Goal: Task Accomplishment & Management: Use online tool/utility

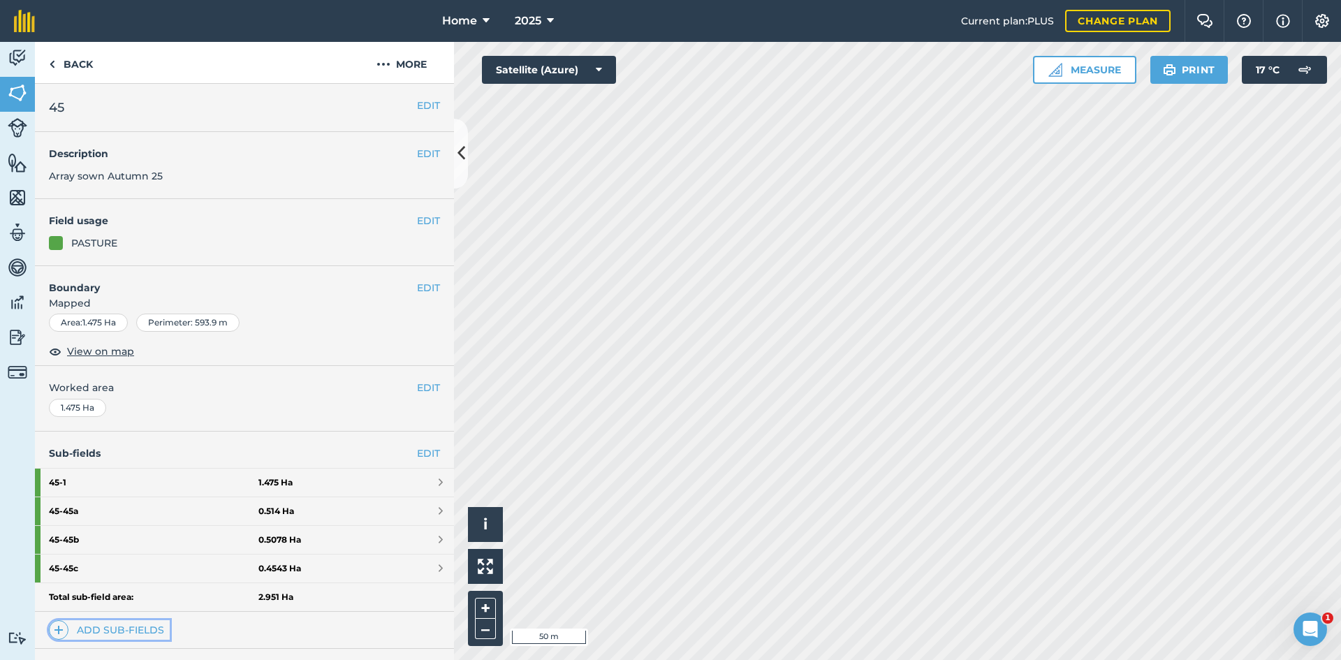
click at [131, 635] on link "Add sub-fields" at bounding box center [109, 630] width 121 height 20
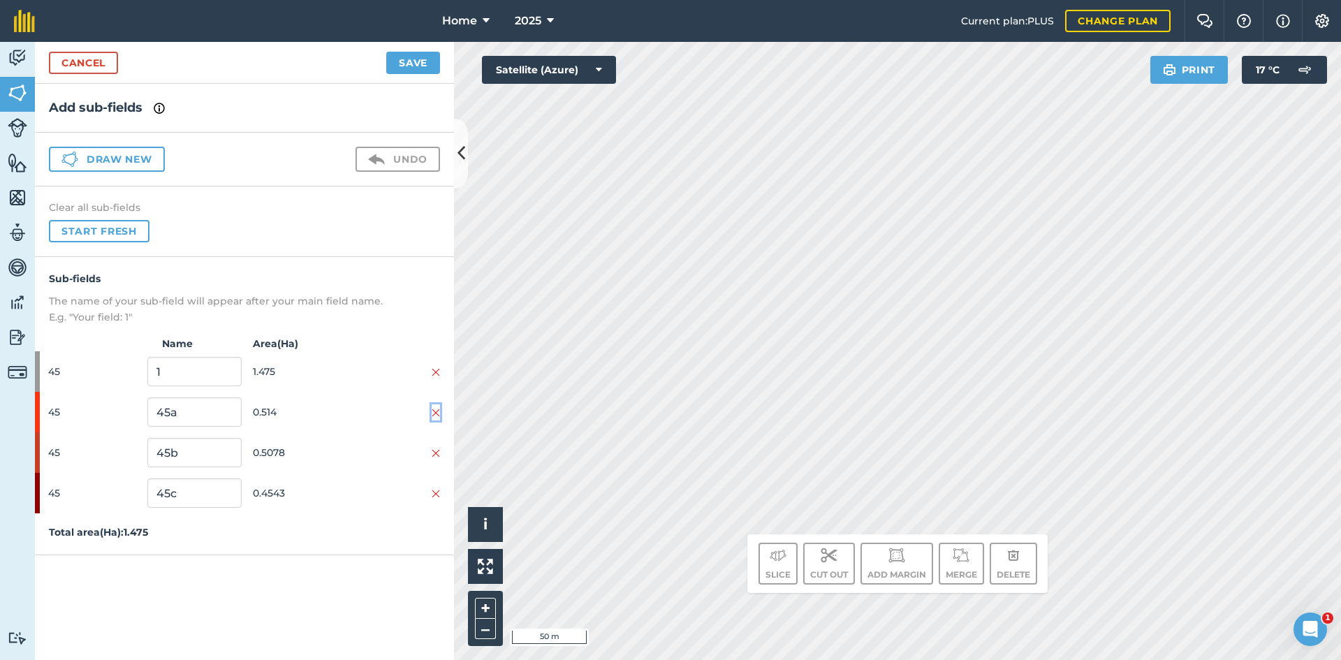
click at [438, 413] on img at bounding box center [436, 412] width 8 height 11
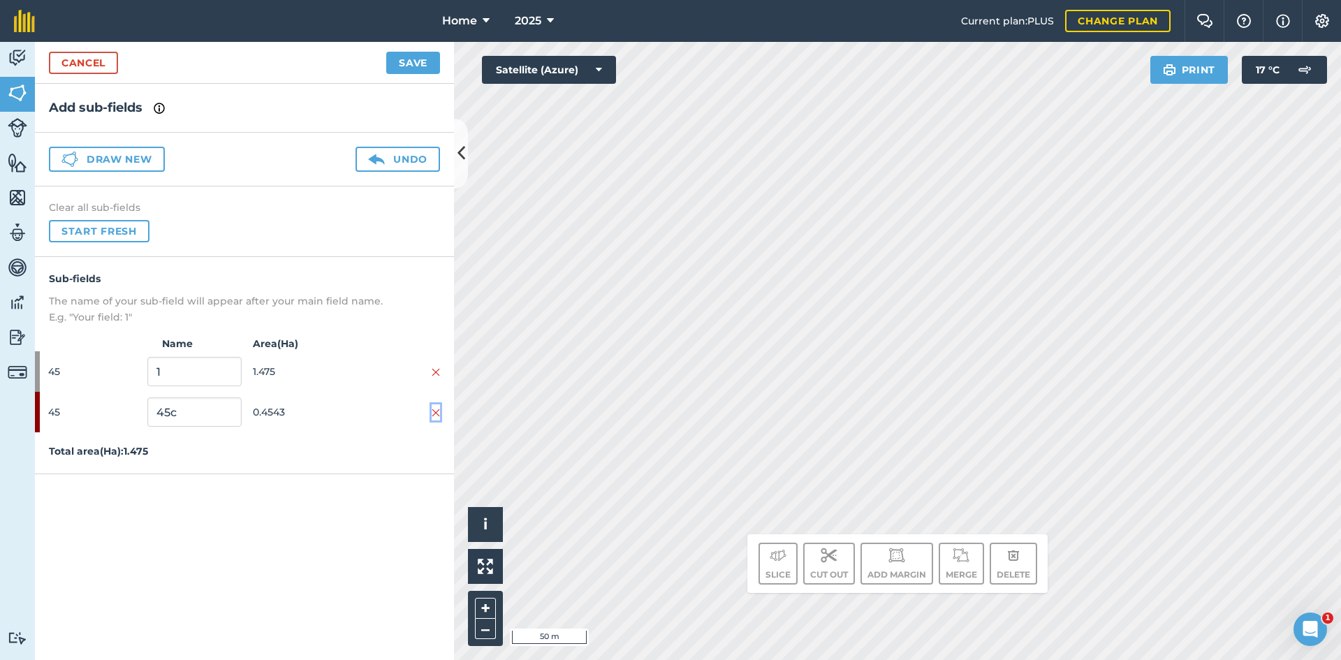
click at [438, 413] on img at bounding box center [436, 412] width 8 height 11
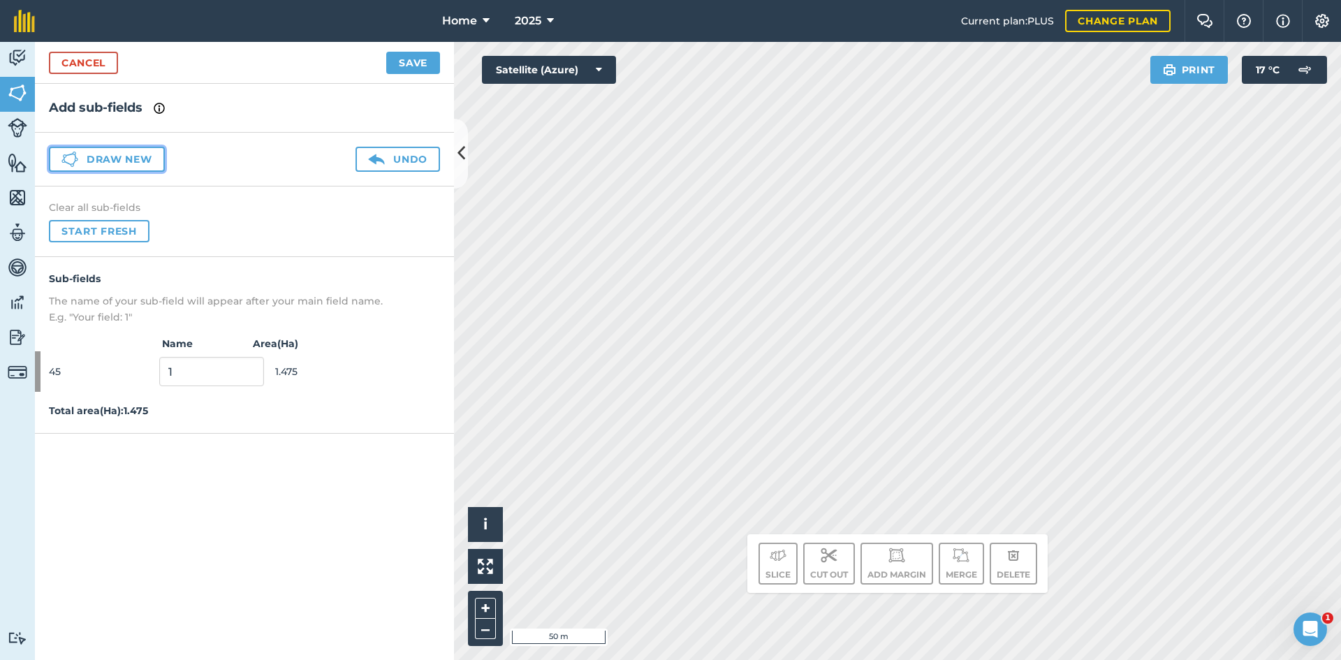
click at [132, 163] on button "Draw new" at bounding box center [107, 159] width 116 height 25
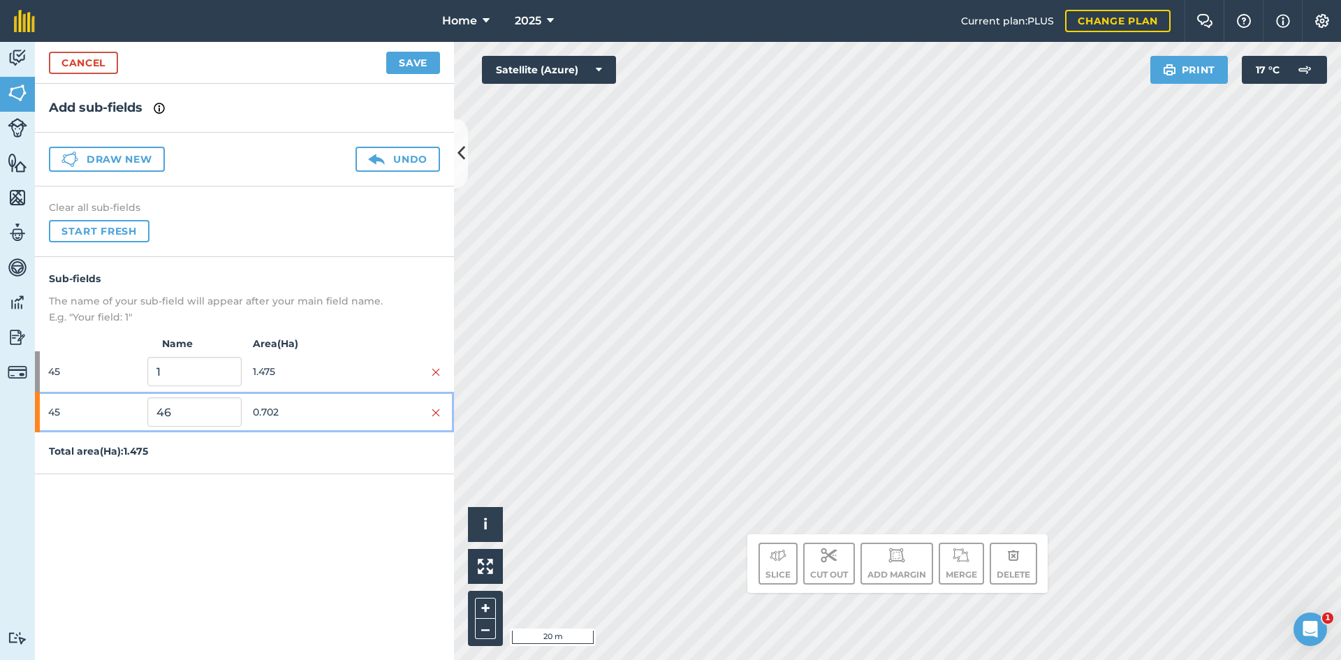
click at [279, 420] on span "0.702" at bounding box center [300, 412] width 94 height 27
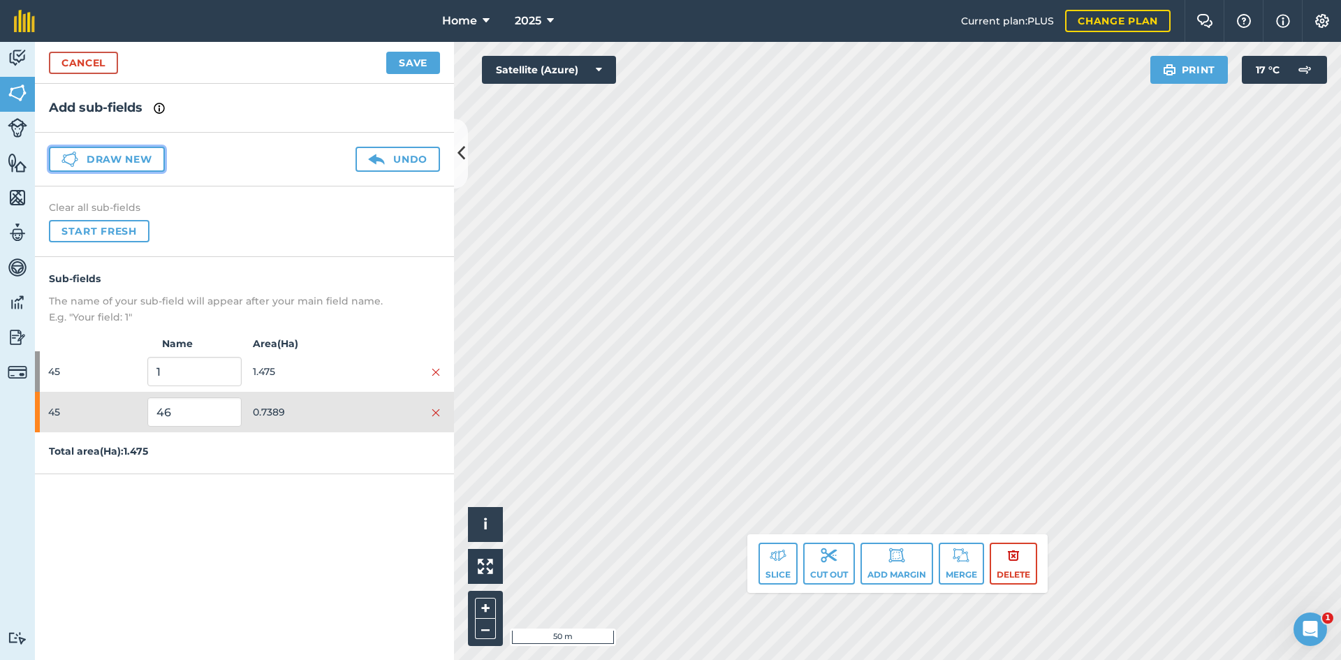
click at [145, 163] on button "Draw new" at bounding box center [107, 159] width 116 height 25
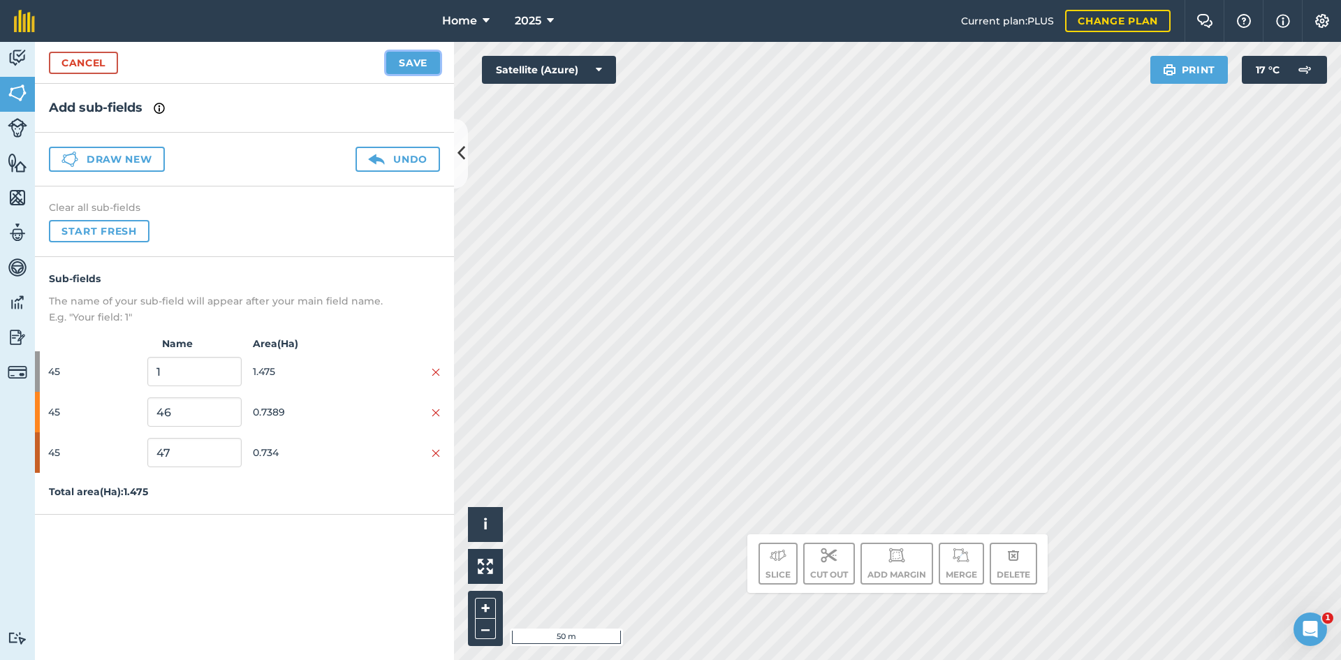
click at [415, 60] on button "Save" at bounding box center [413, 63] width 54 height 22
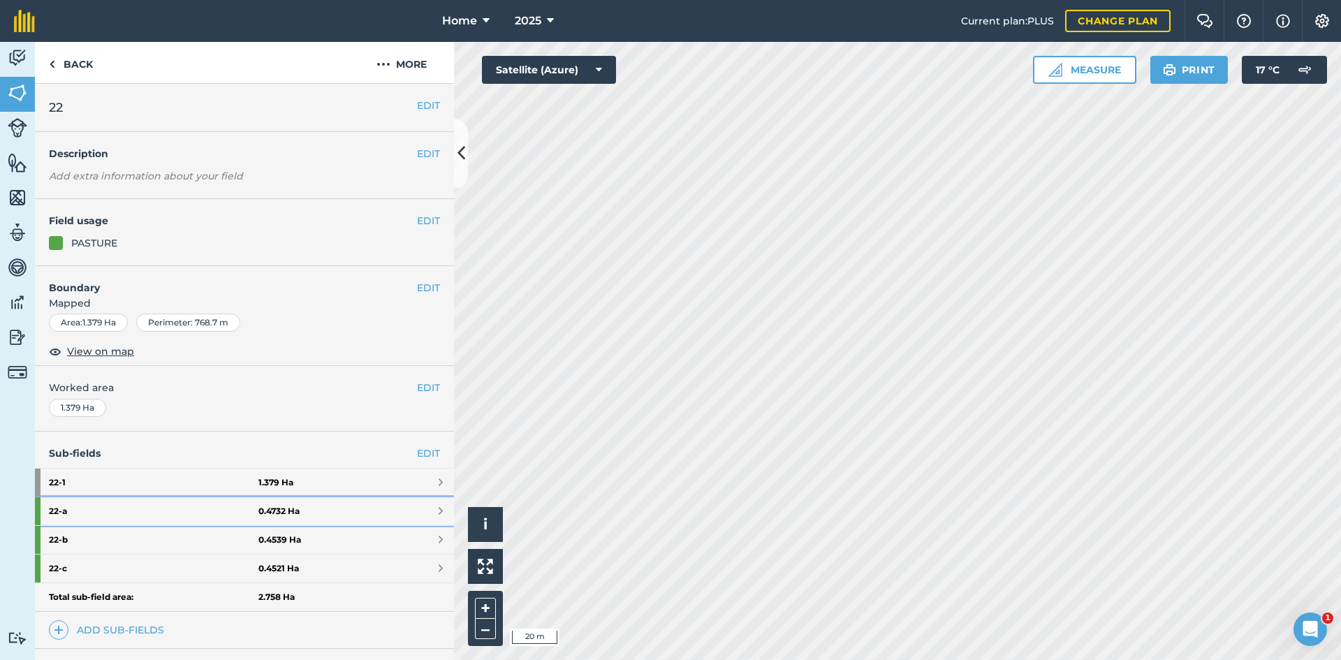
click at [345, 519] on link "22 - a 0.4732 Ha" at bounding box center [244, 511] width 419 height 28
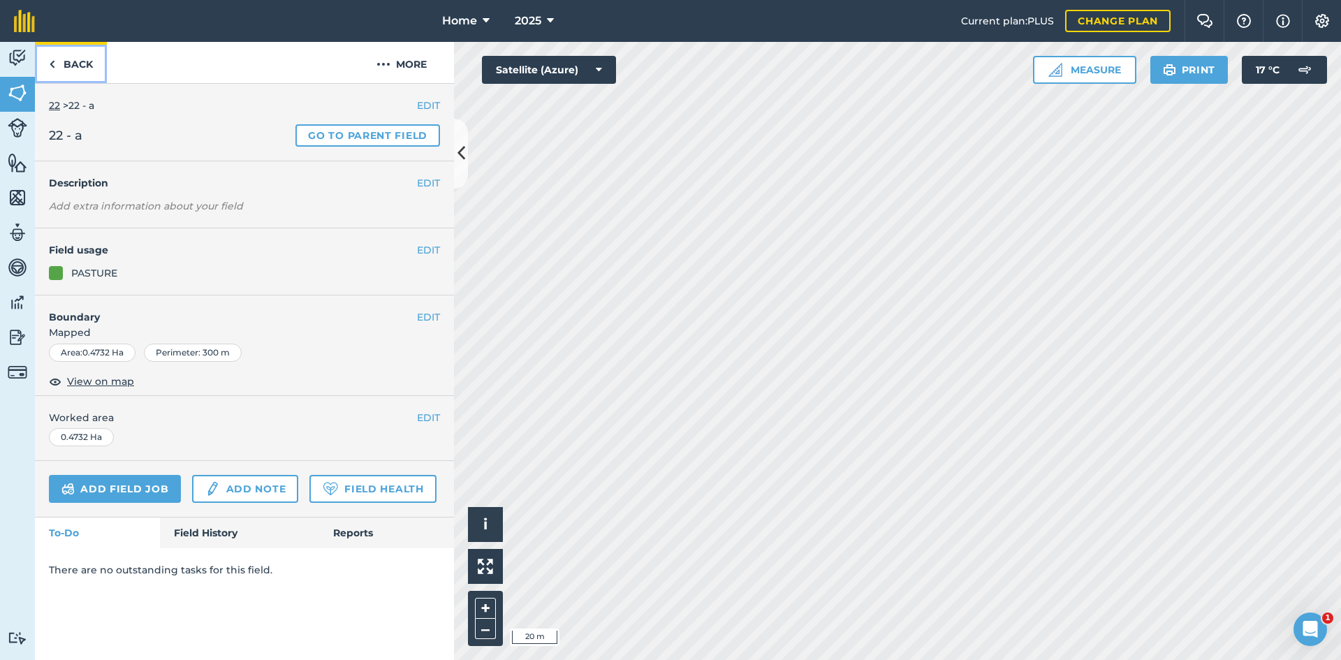
drag, startPoint x: 75, startPoint y: 66, endPoint x: 108, endPoint y: 220, distance: 157.8
click at [75, 66] on link "Back" at bounding box center [71, 62] width 72 height 41
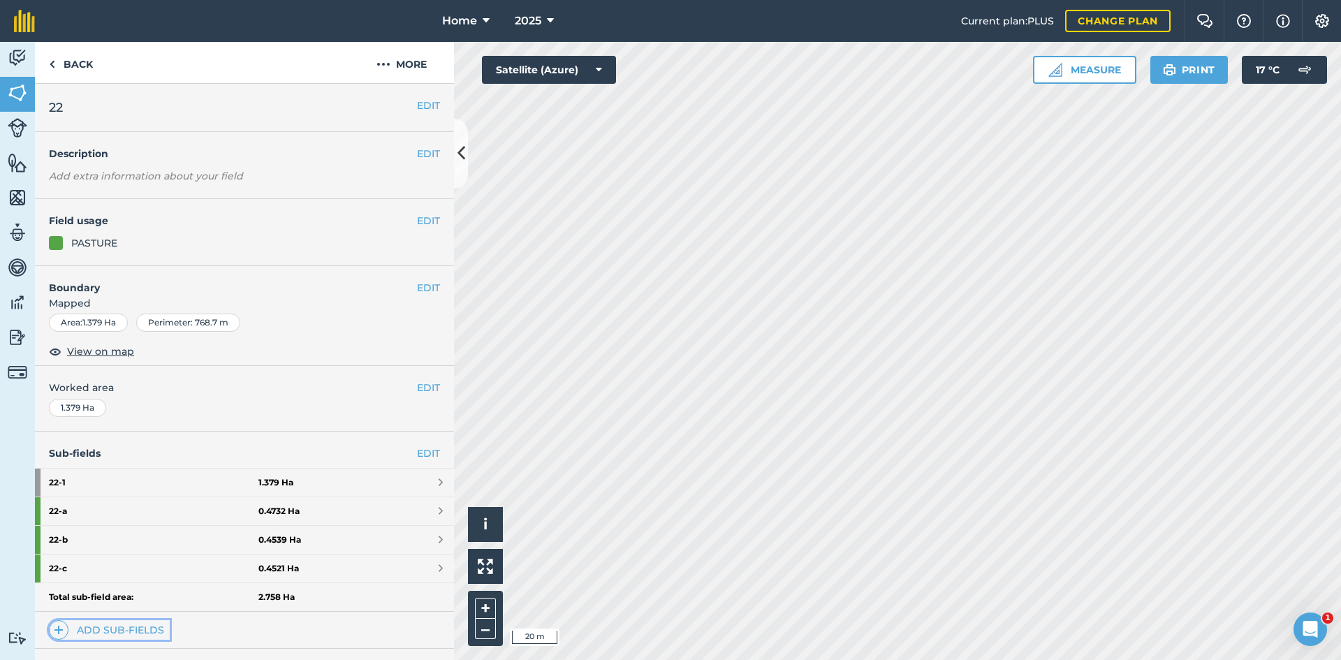
click at [133, 630] on link "Add sub-fields" at bounding box center [109, 630] width 121 height 20
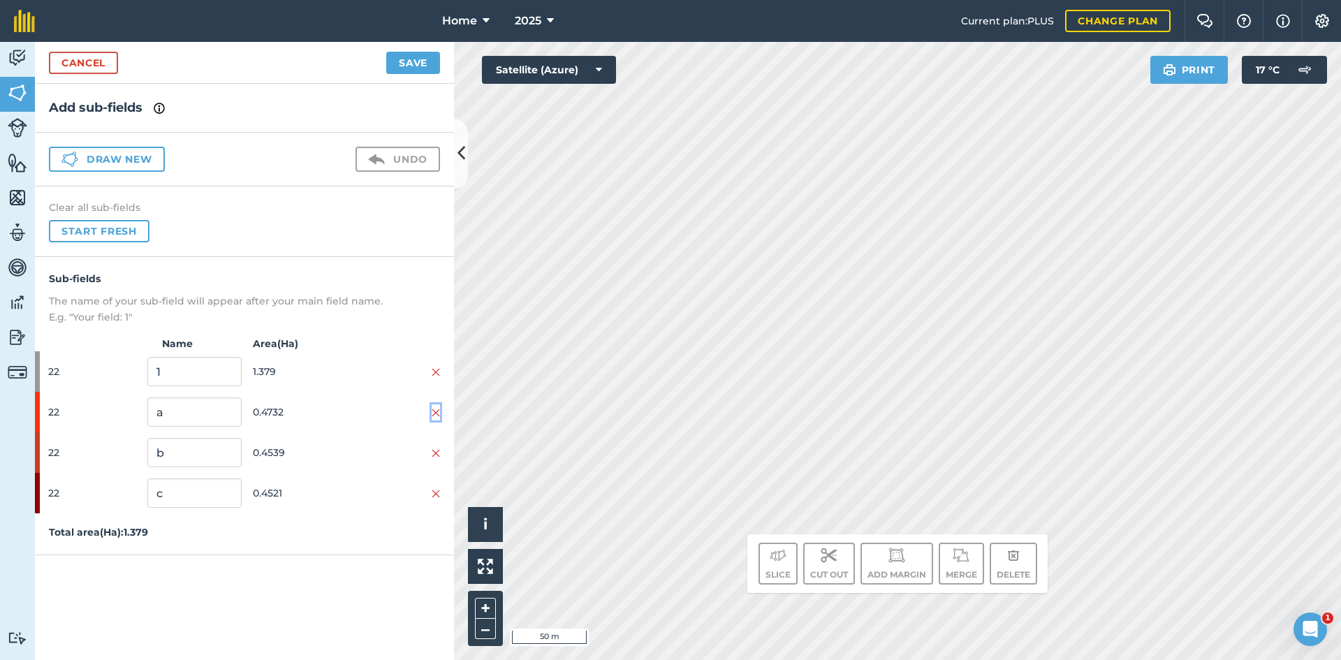
click at [436, 408] on img at bounding box center [436, 412] width 8 height 11
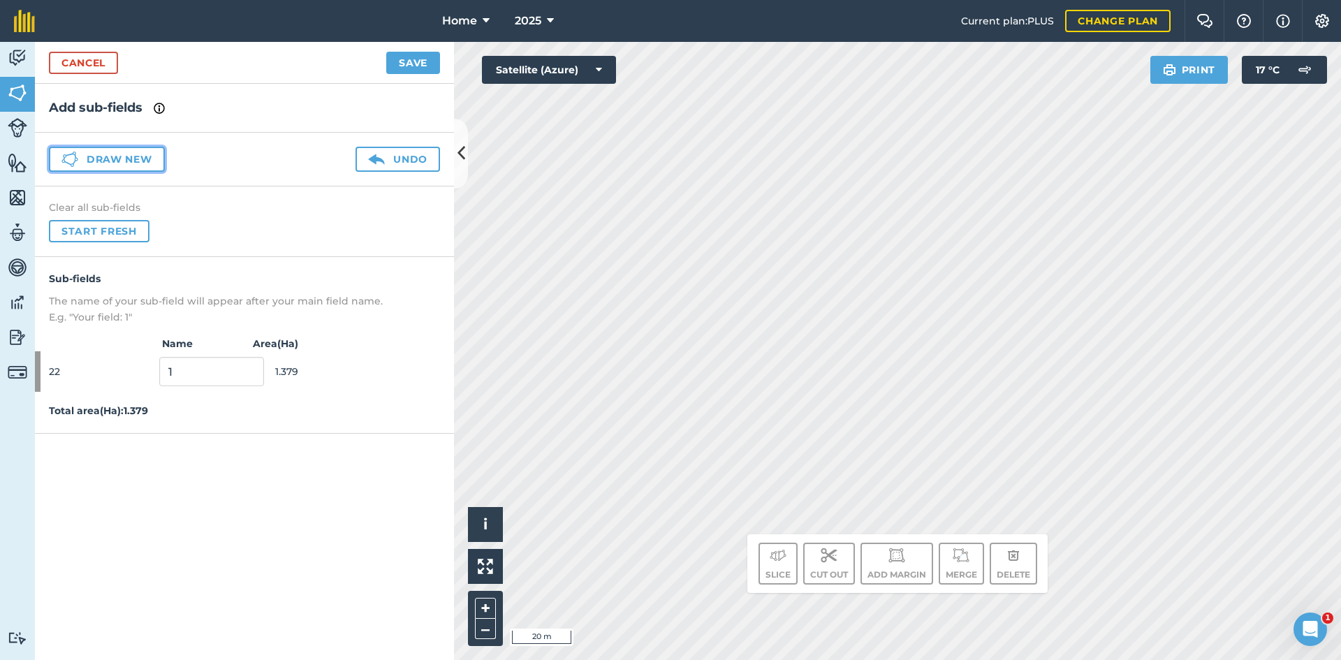
click at [153, 162] on button "Draw new" at bounding box center [107, 159] width 116 height 25
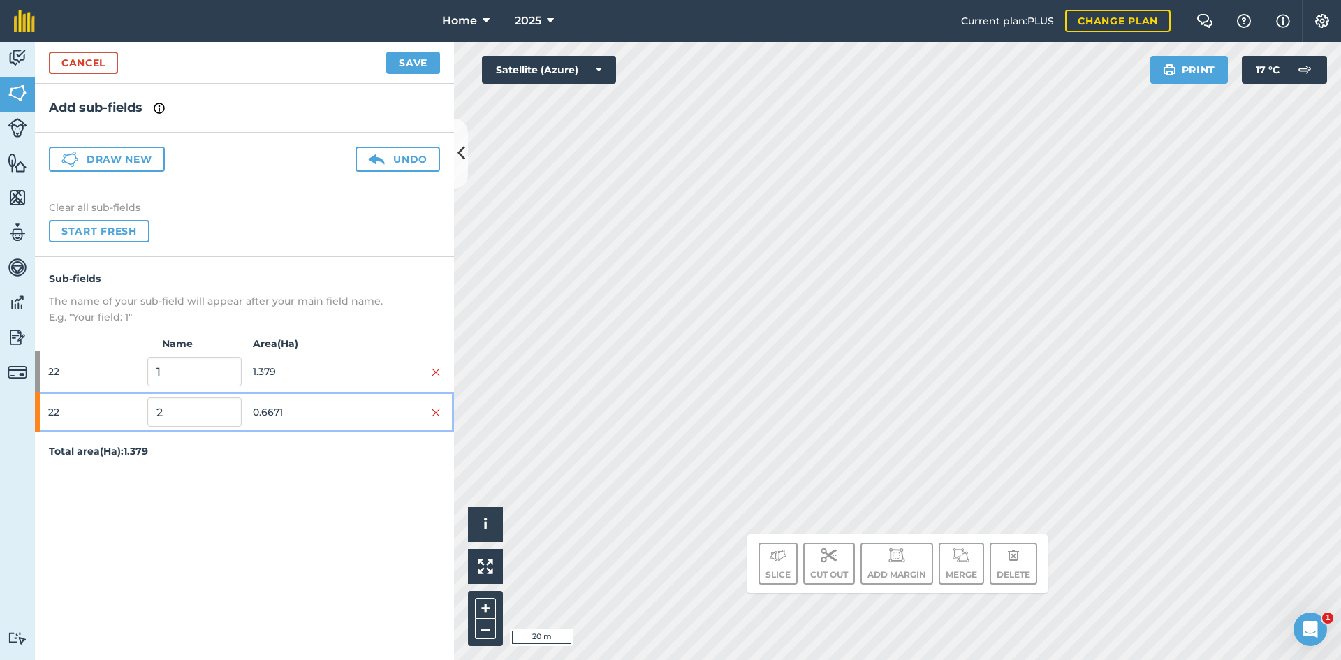
click at [347, 402] on div "22 2 0.6671" at bounding box center [244, 412] width 419 height 40
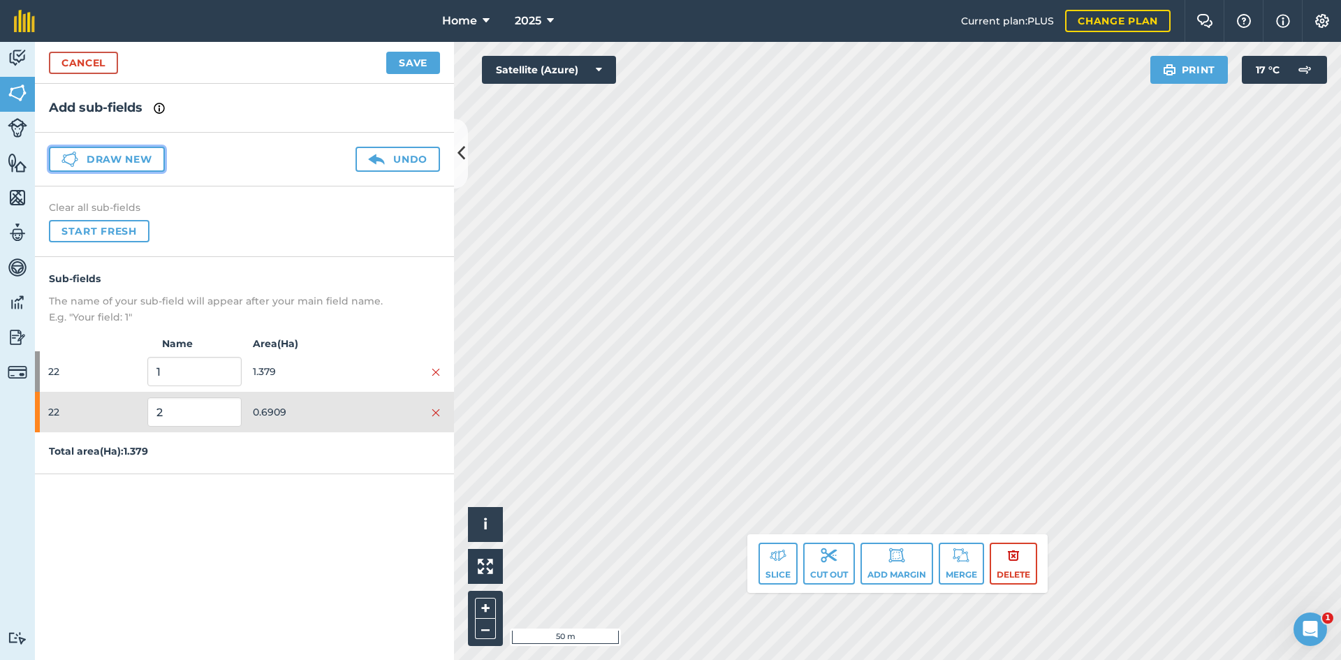
click at [135, 155] on button "Draw new" at bounding box center [107, 159] width 116 height 25
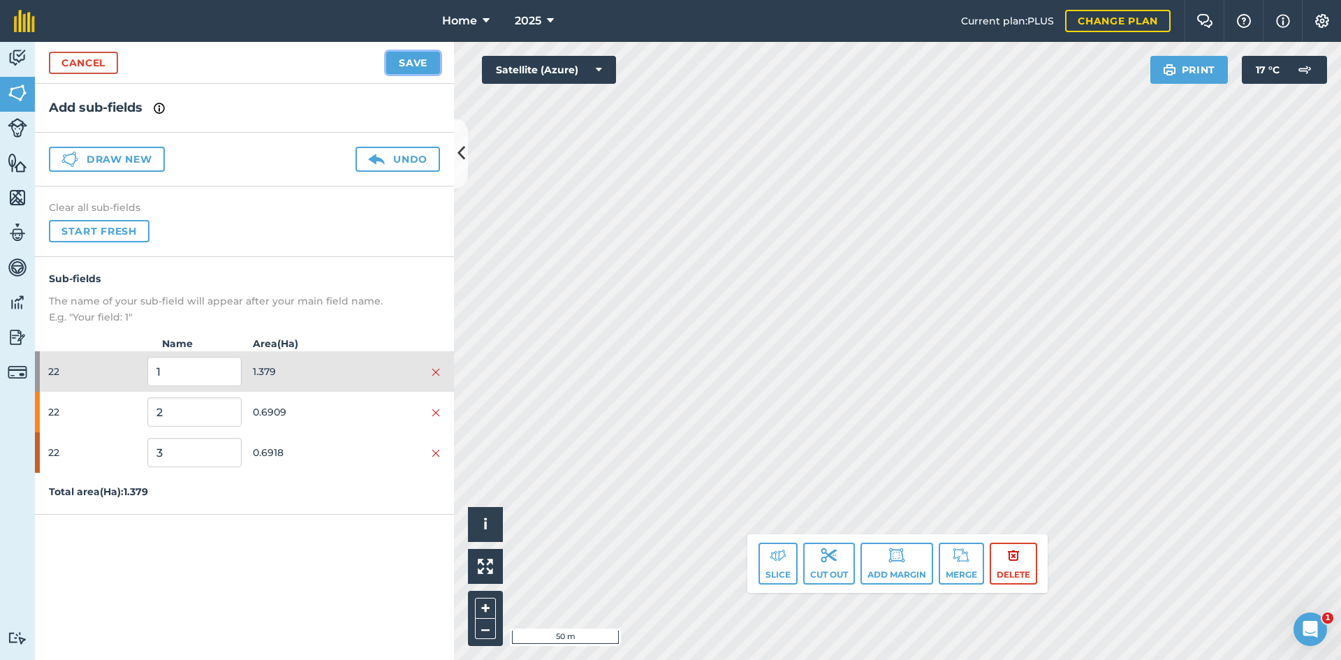
click at [420, 64] on button "Save" at bounding box center [413, 63] width 54 height 22
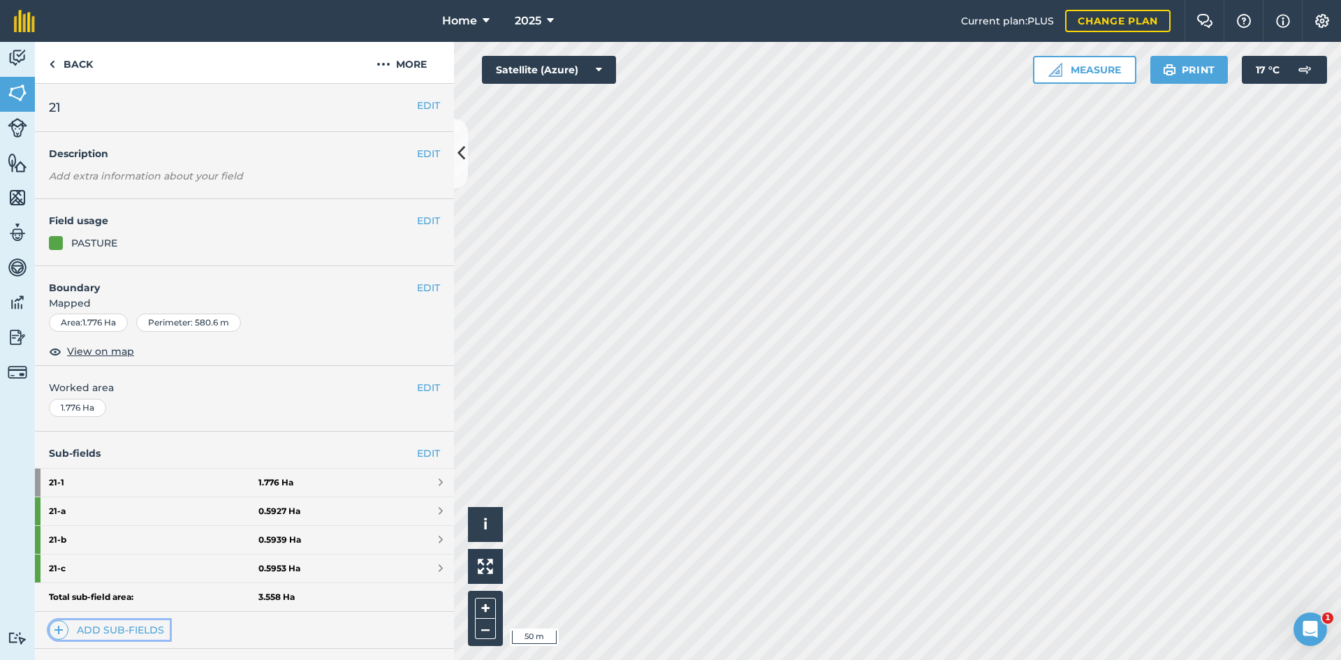
click at [145, 630] on link "Add sub-fields" at bounding box center [109, 630] width 121 height 20
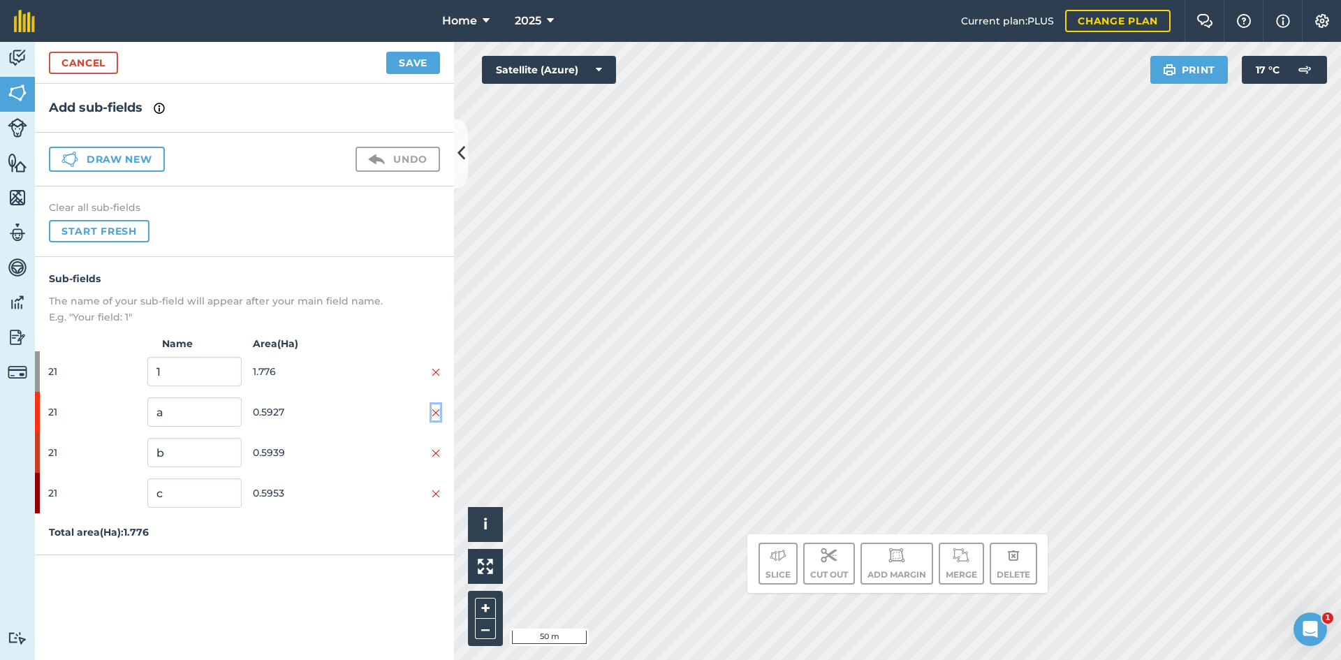
click at [436, 415] on img at bounding box center [436, 412] width 8 height 11
click at [436, 448] on img at bounding box center [436, 453] width 8 height 11
click at [436, 415] on img at bounding box center [436, 412] width 8 height 11
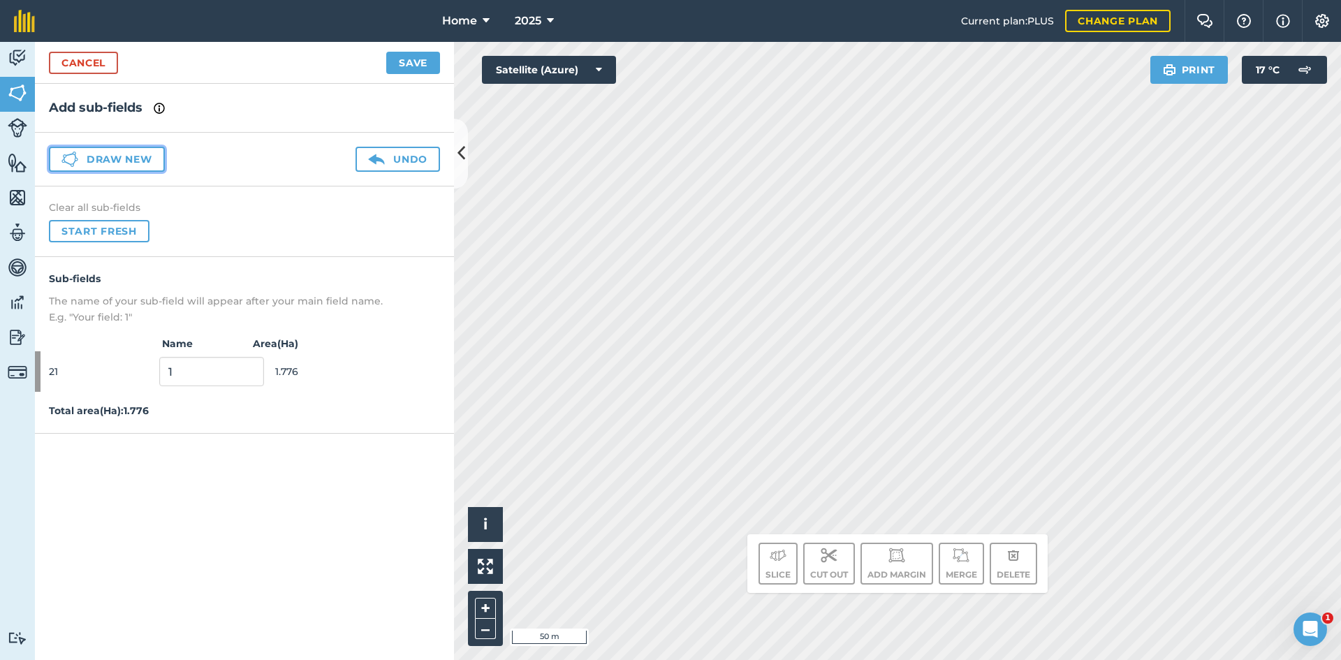
click at [131, 161] on button "Draw new" at bounding box center [107, 159] width 116 height 25
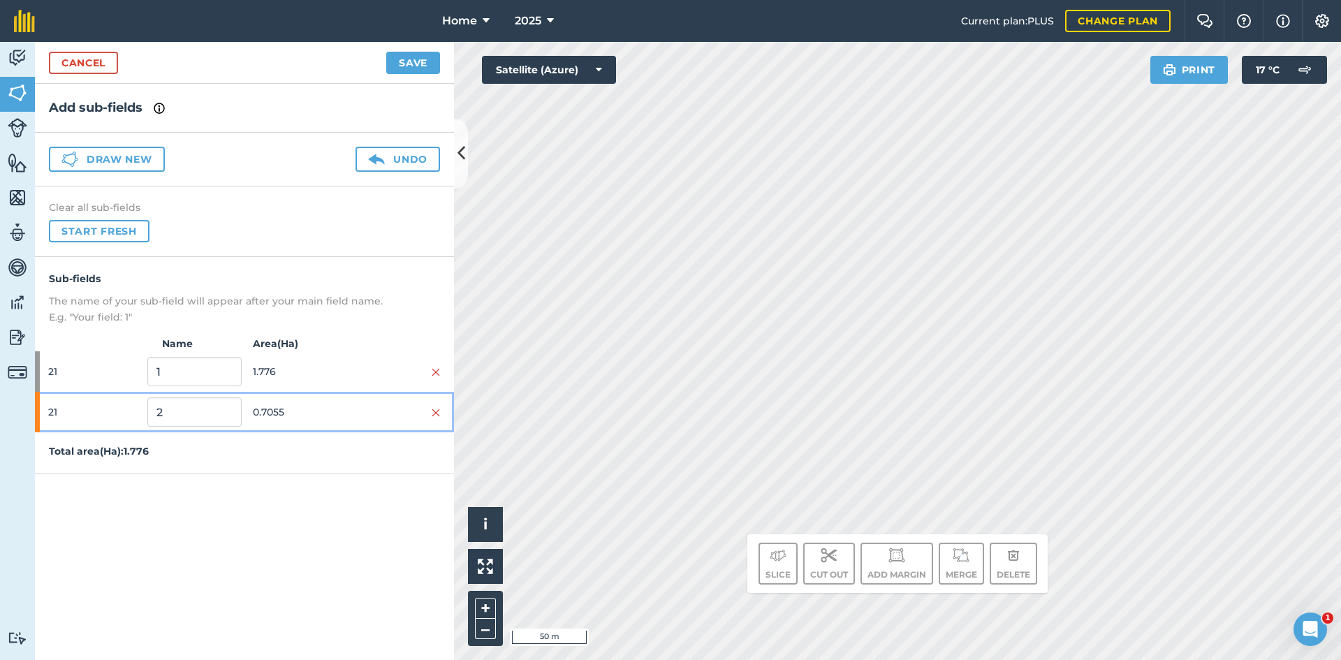
click at [312, 404] on span "0.7055" at bounding box center [300, 412] width 94 height 27
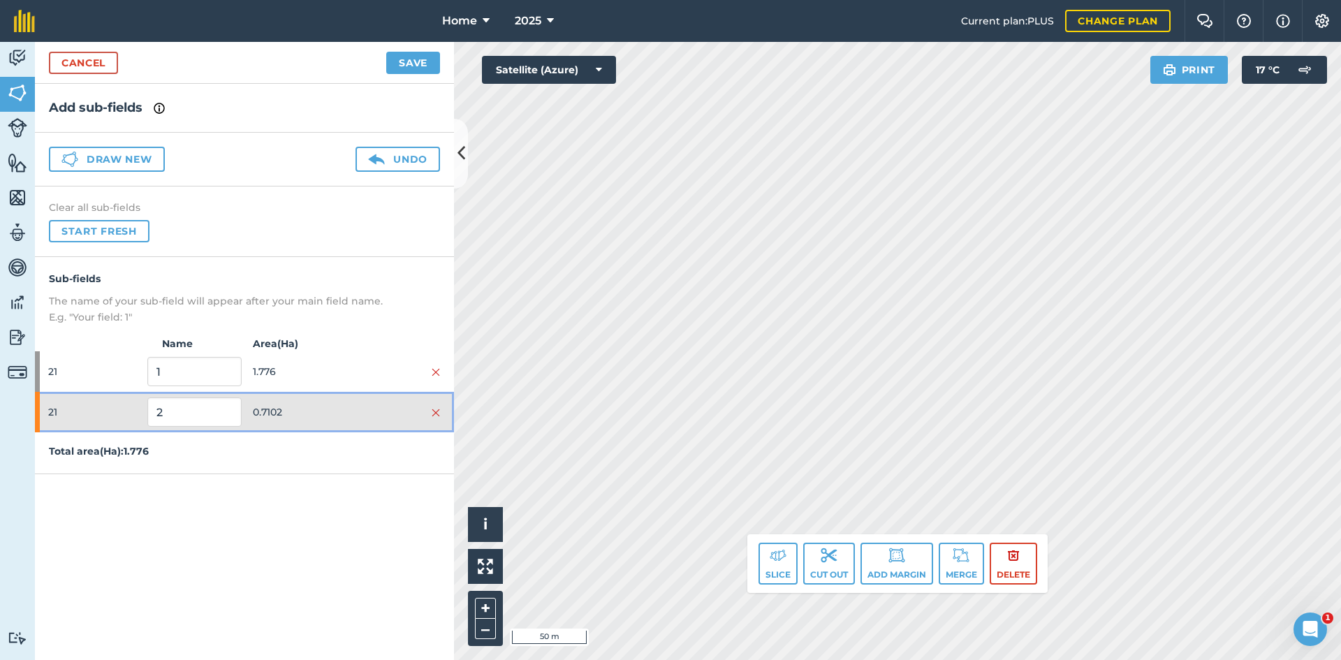
click at [307, 403] on span "0.7102" at bounding box center [300, 412] width 94 height 27
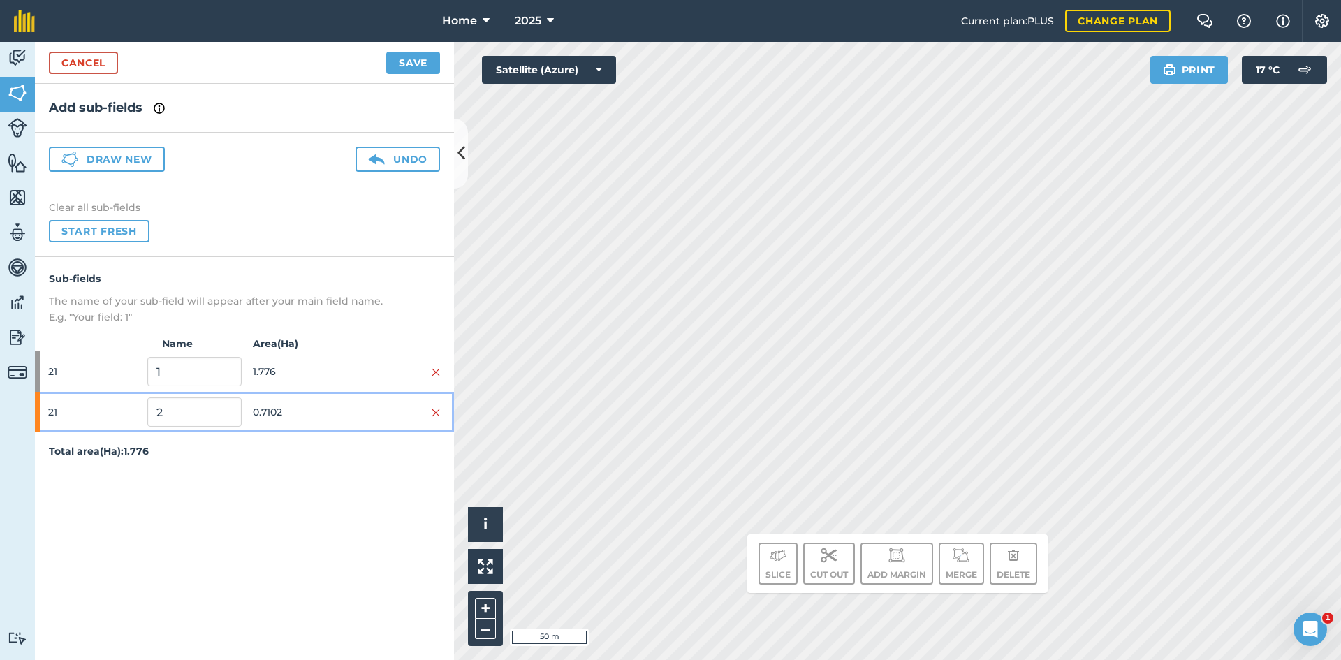
click at [311, 409] on span "0.7102" at bounding box center [300, 412] width 94 height 27
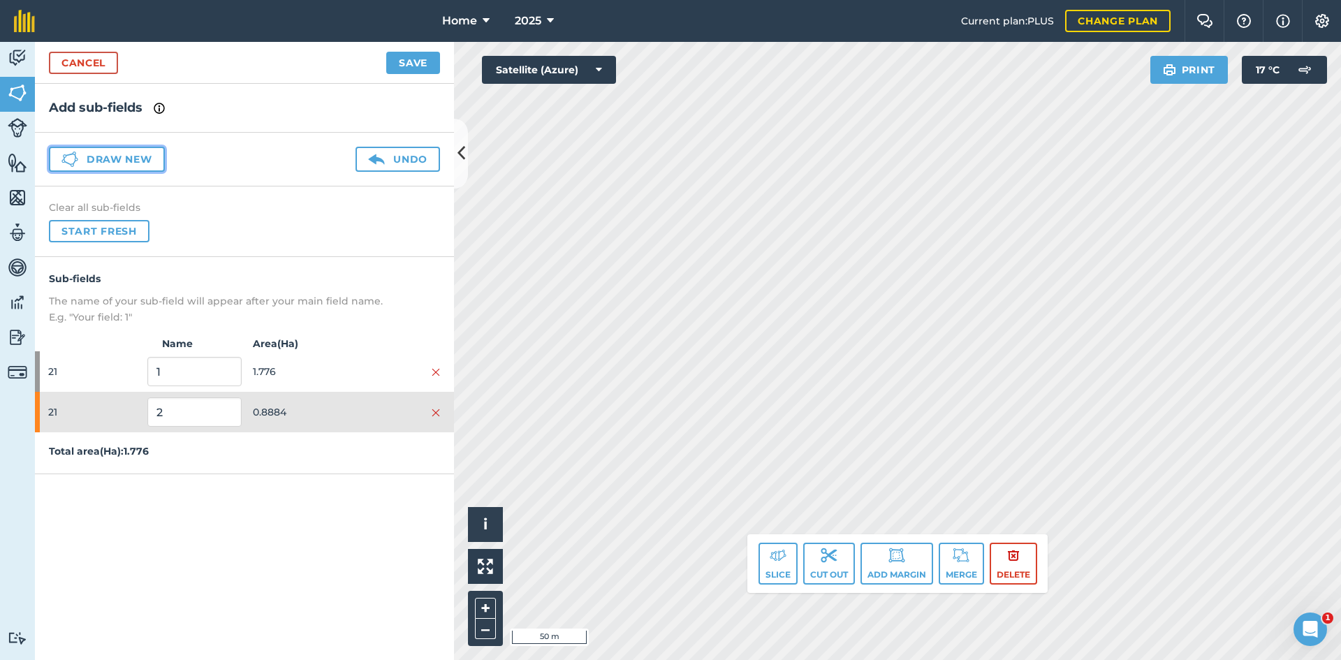
click at [163, 161] on button "Draw new" at bounding box center [107, 159] width 116 height 25
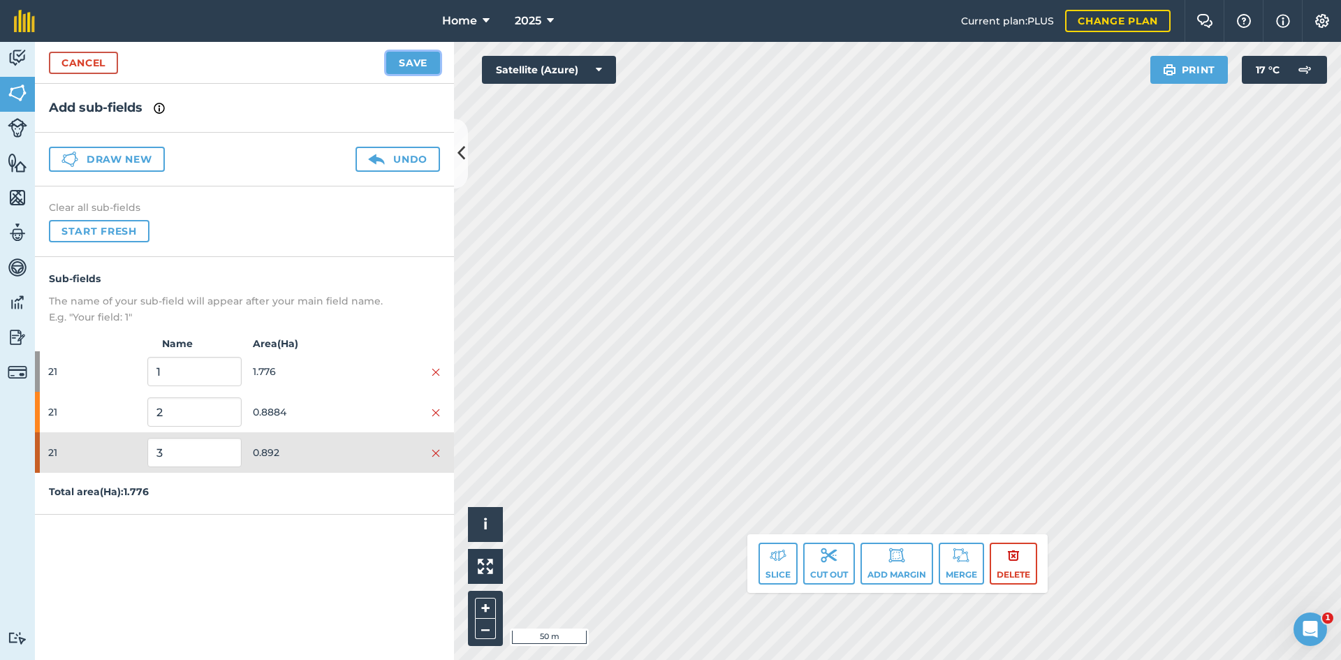
click at [412, 63] on button "Save" at bounding box center [413, 63] width 54 height 22
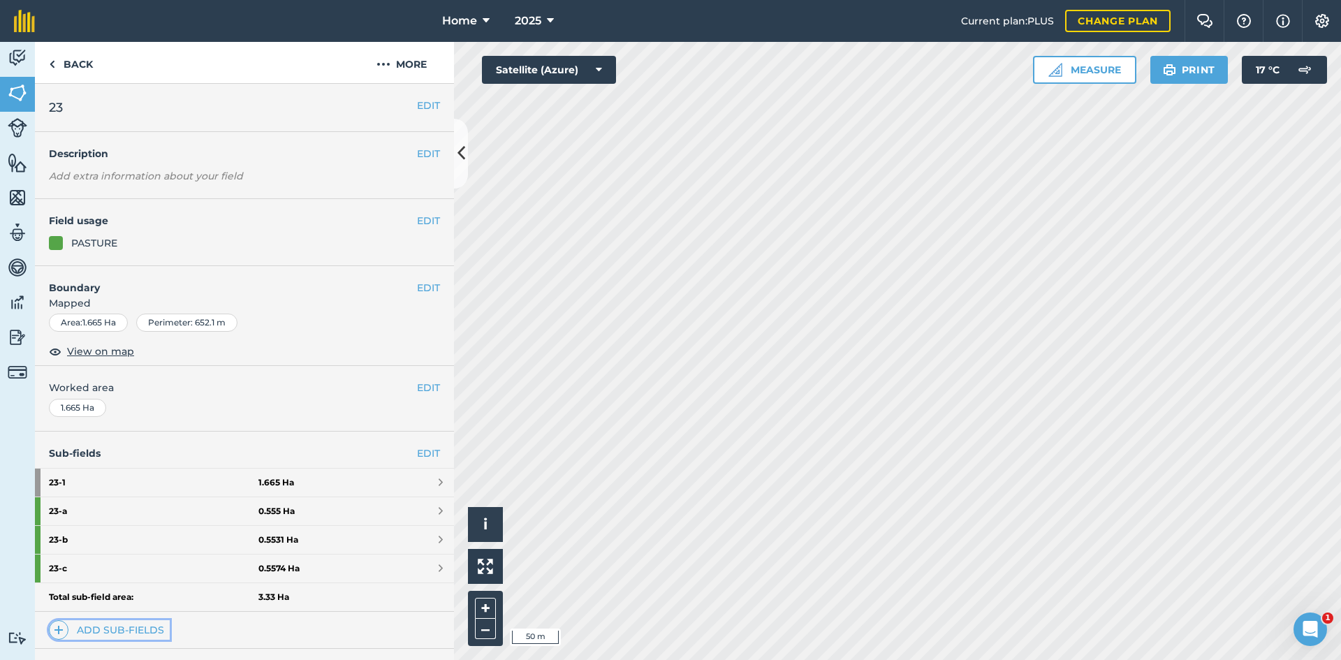
click at [118, 626] on link "Add sub-fields" at bounding box center [109, 630] width 121 height 20
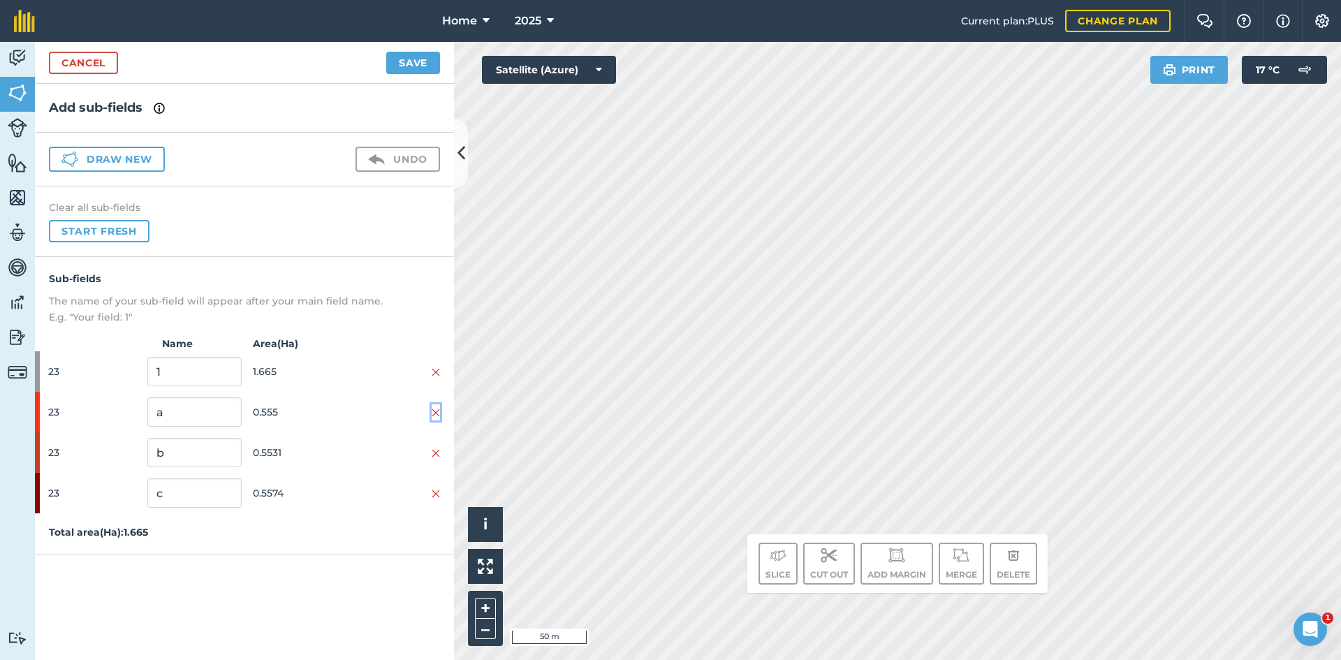
click at [437, 415] on img at bounding box center [436, 412] width 8 height 11
click at [438, 415] on img at bounding box center [436, 412] width 8 height 11
click at [438, 448] on img at bounding box center [436, 453] width 8 height 11
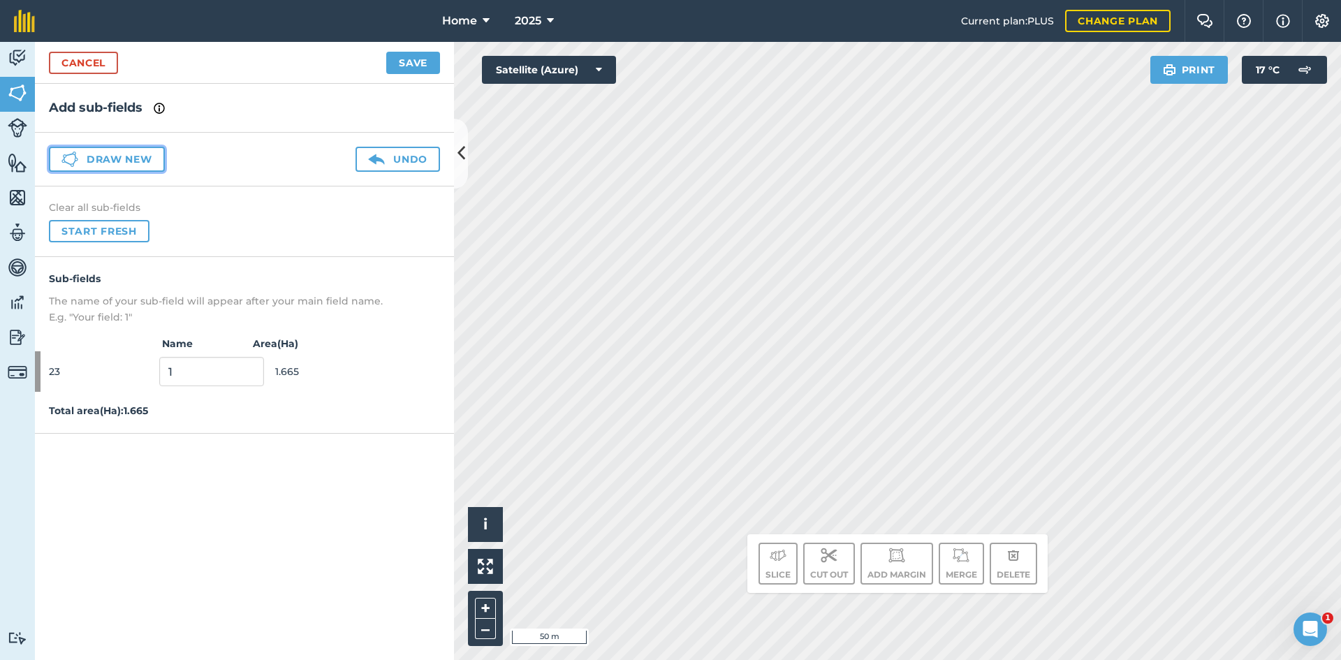
click at [110, 157] on button "Draw new" at bounding box center [107, 159] width 116 height 25
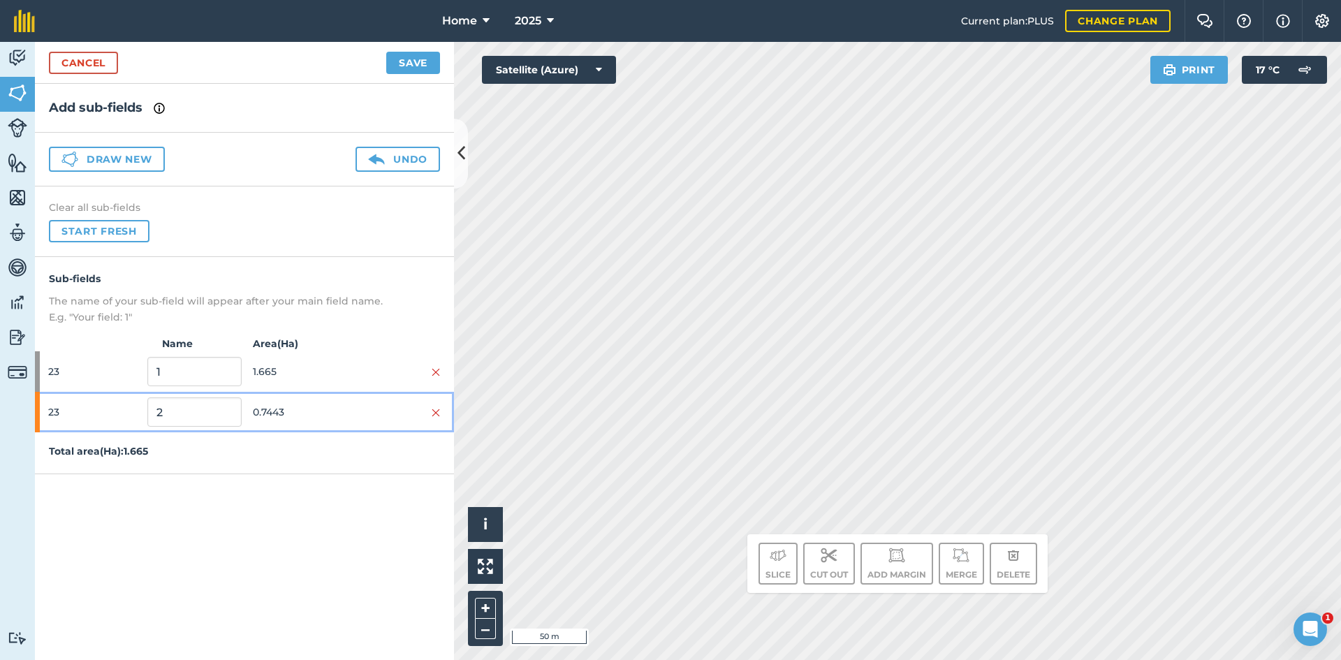
click at [301, 408] on span "0.7443" at bounding box center [300, 412] width 94 height 27
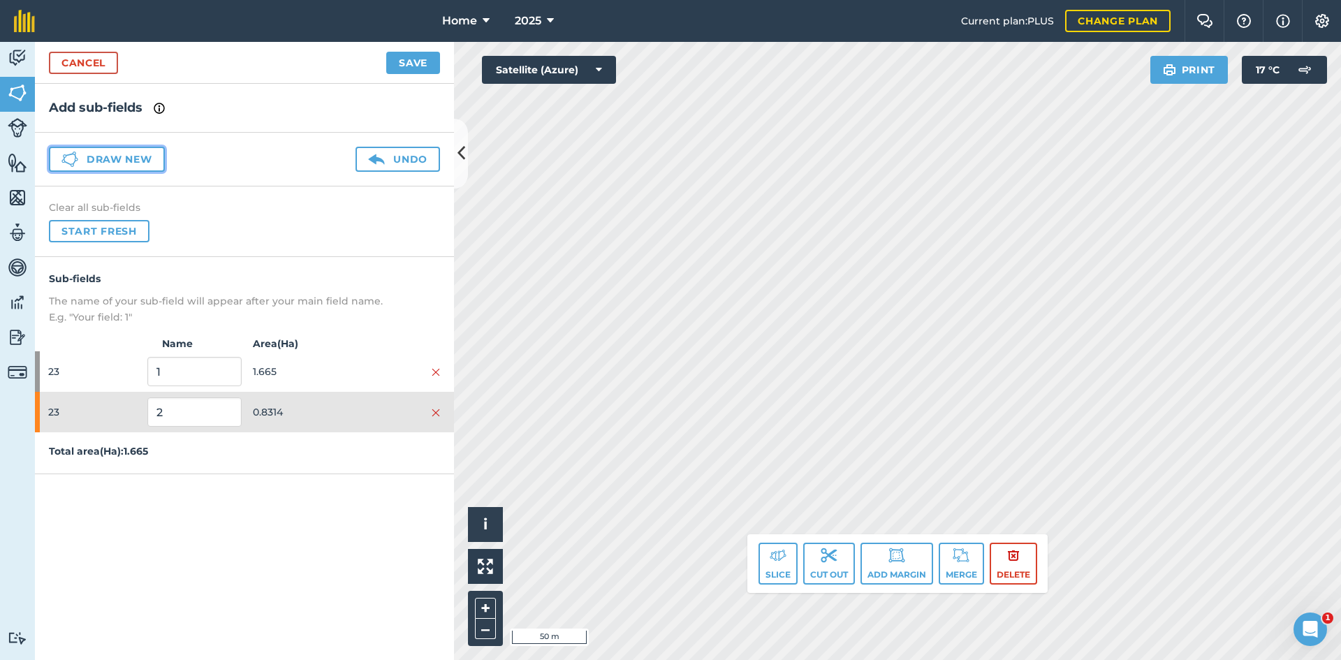
click at [126, 151] on button "Draw new" at bounding box center [107, 159] width 116 height 25
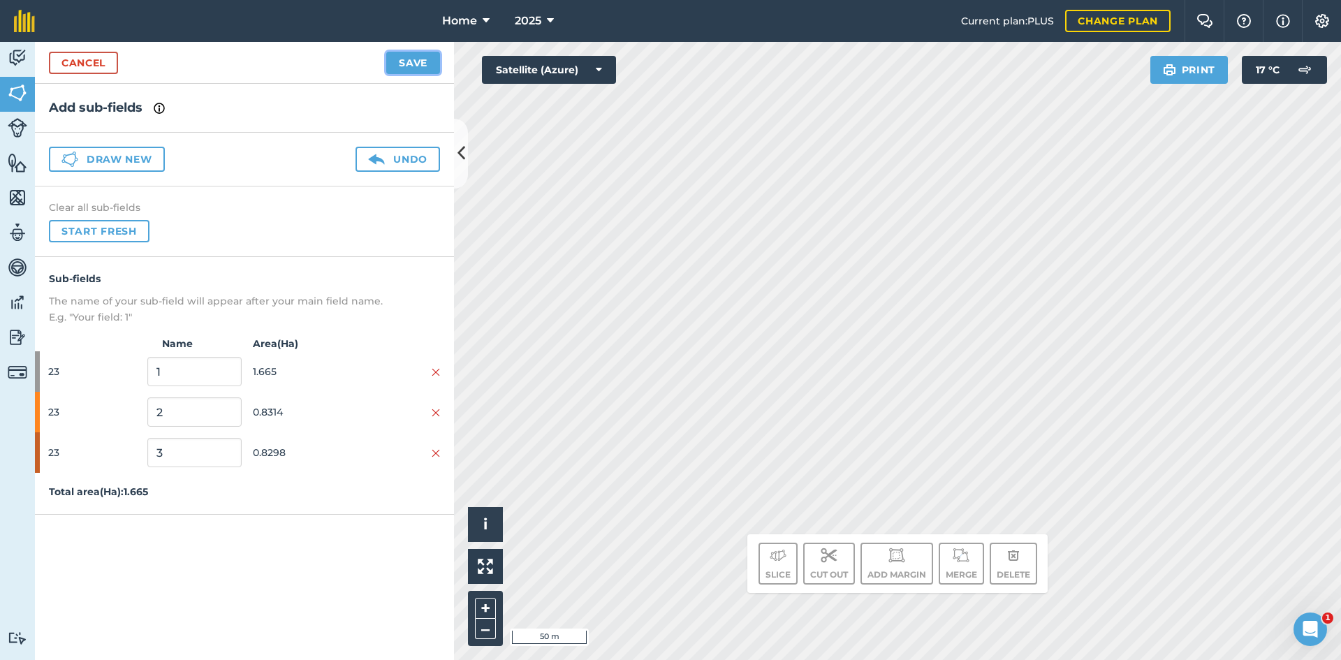
click at [413, 66] on button "Save" at bounding box center [413, 63] width 54 height 22
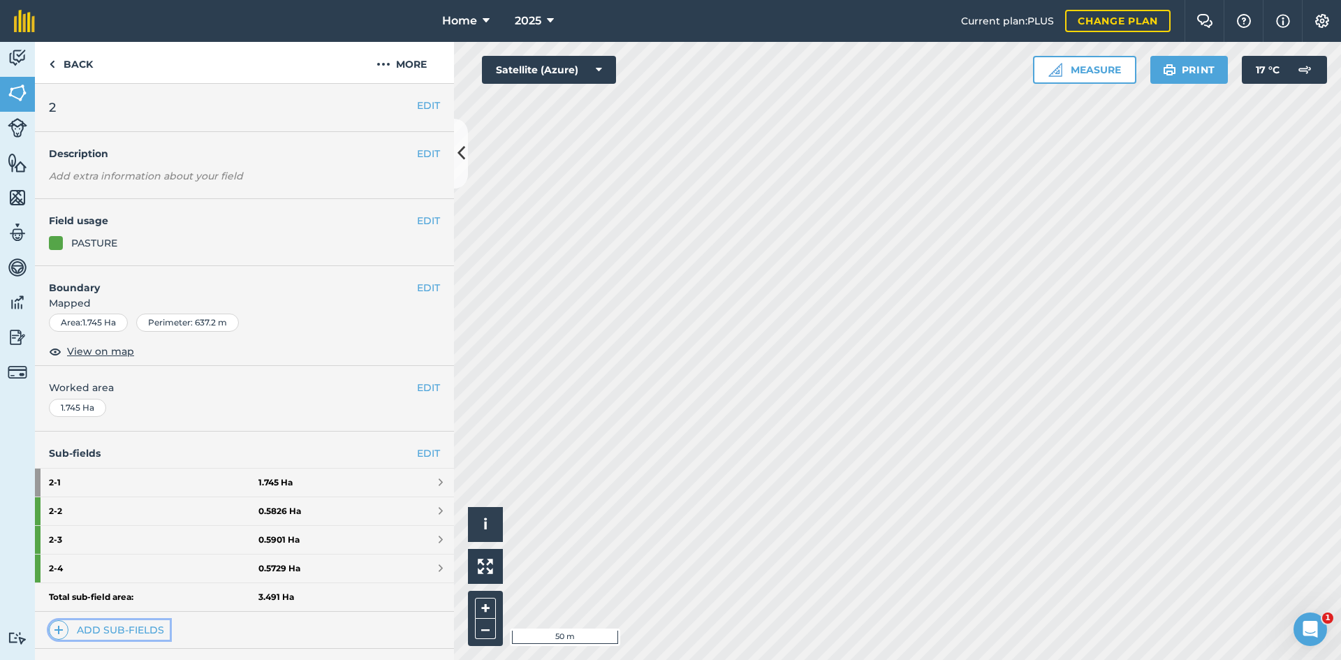
click at [134, 633] on link "Add sub-fields" at bounding box center [109, 630] width 121 height 20
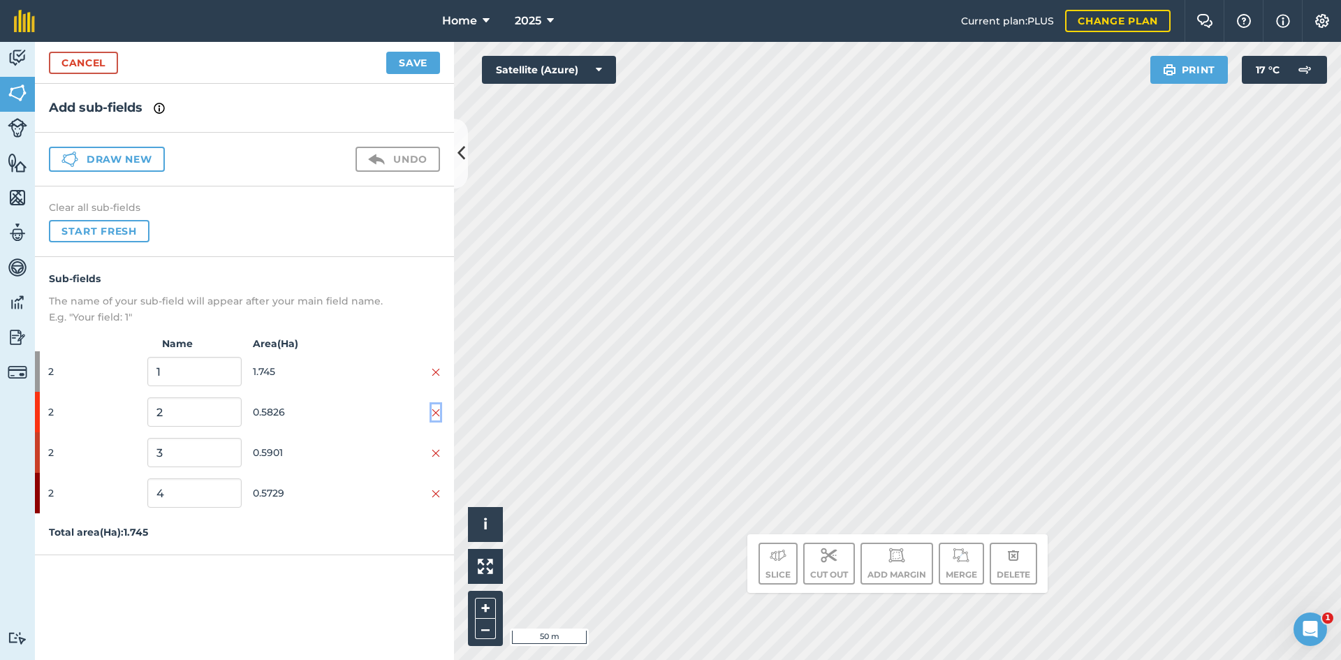
click at [436, 412] on img at bounding box center [436, 412] width 8 height 11
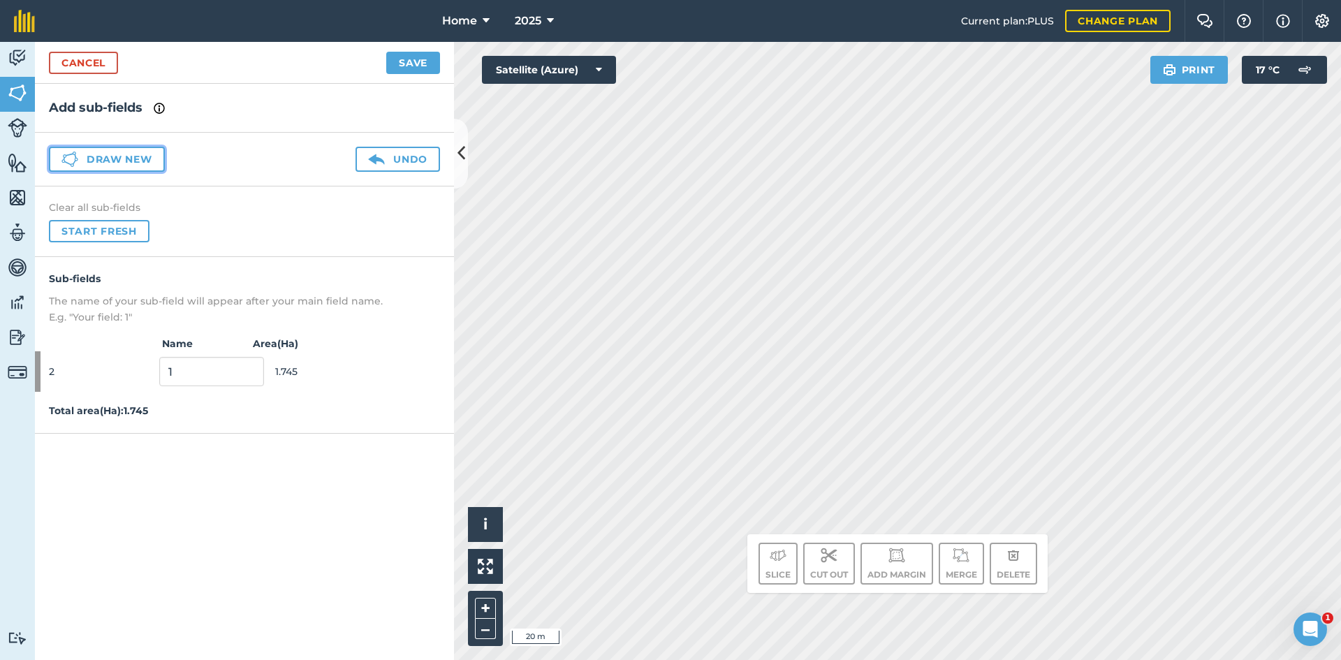
click at [140, 149] on button "Draw new" at bounding box center [107, 159] width 116 height 25
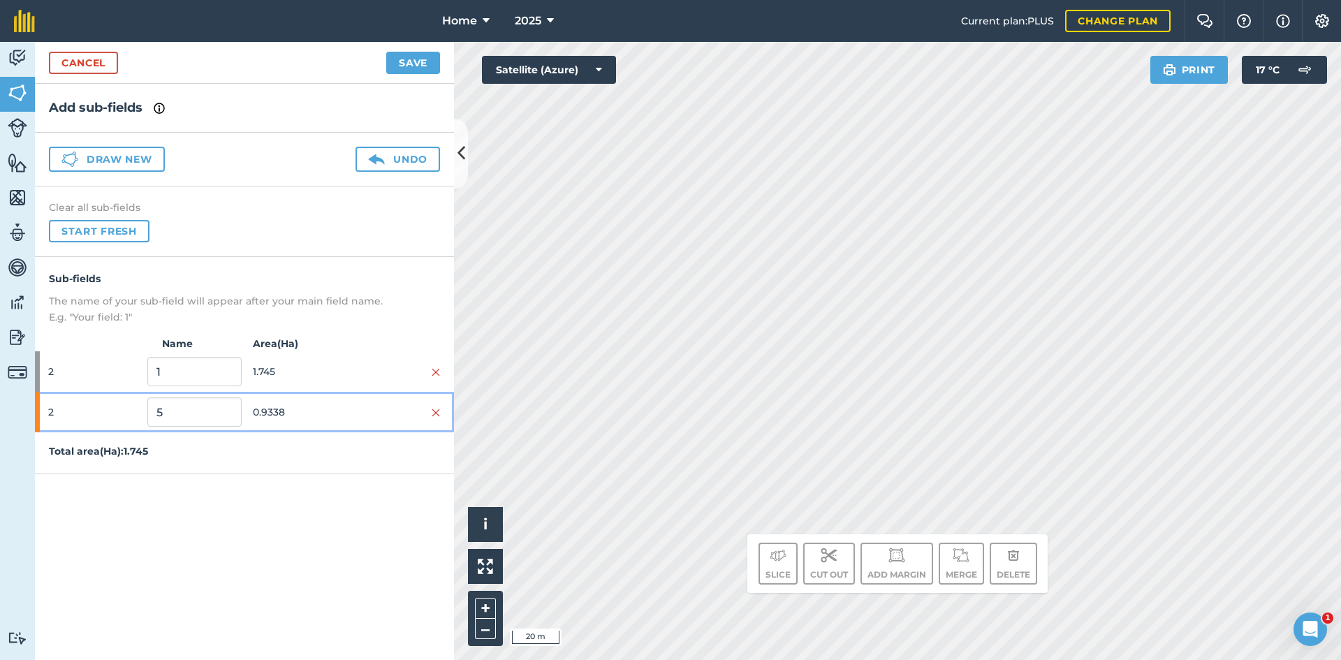
click at [330, 406] on span "0.9338" at bounding box center [300, 412] width 94 height 27
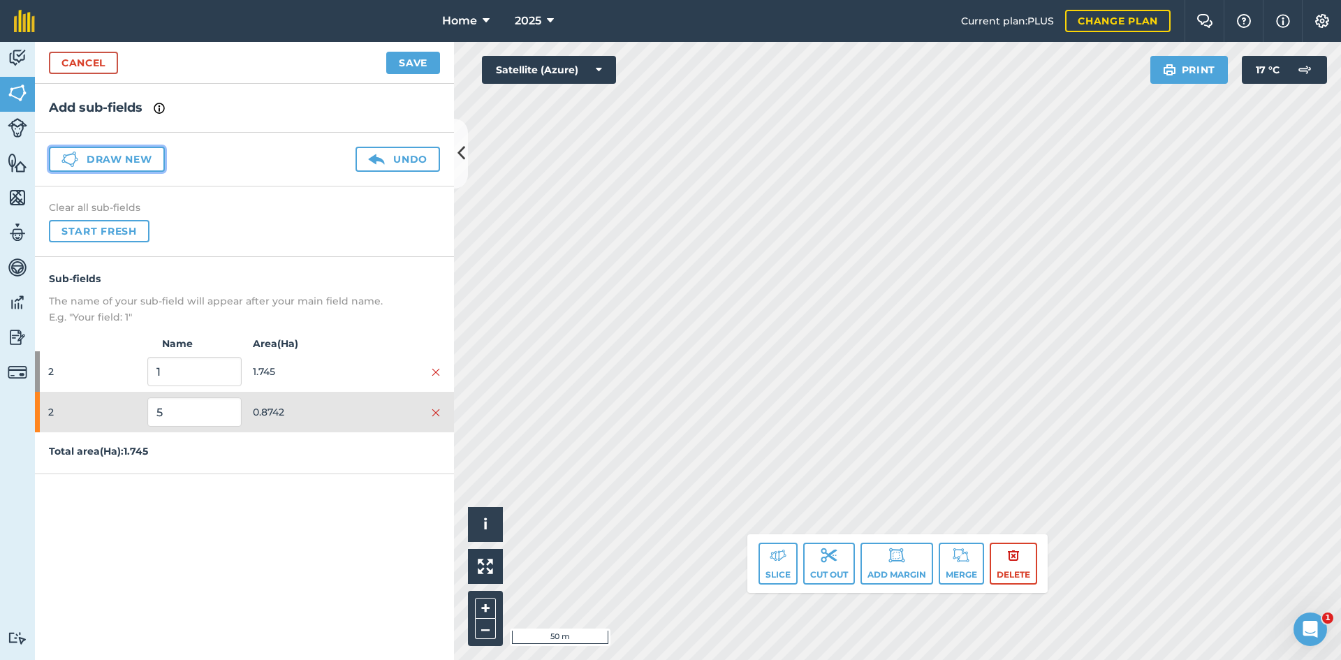
click at [115, 158] on button "Draw new" at bounding box center [107, 159] width 116 height 25
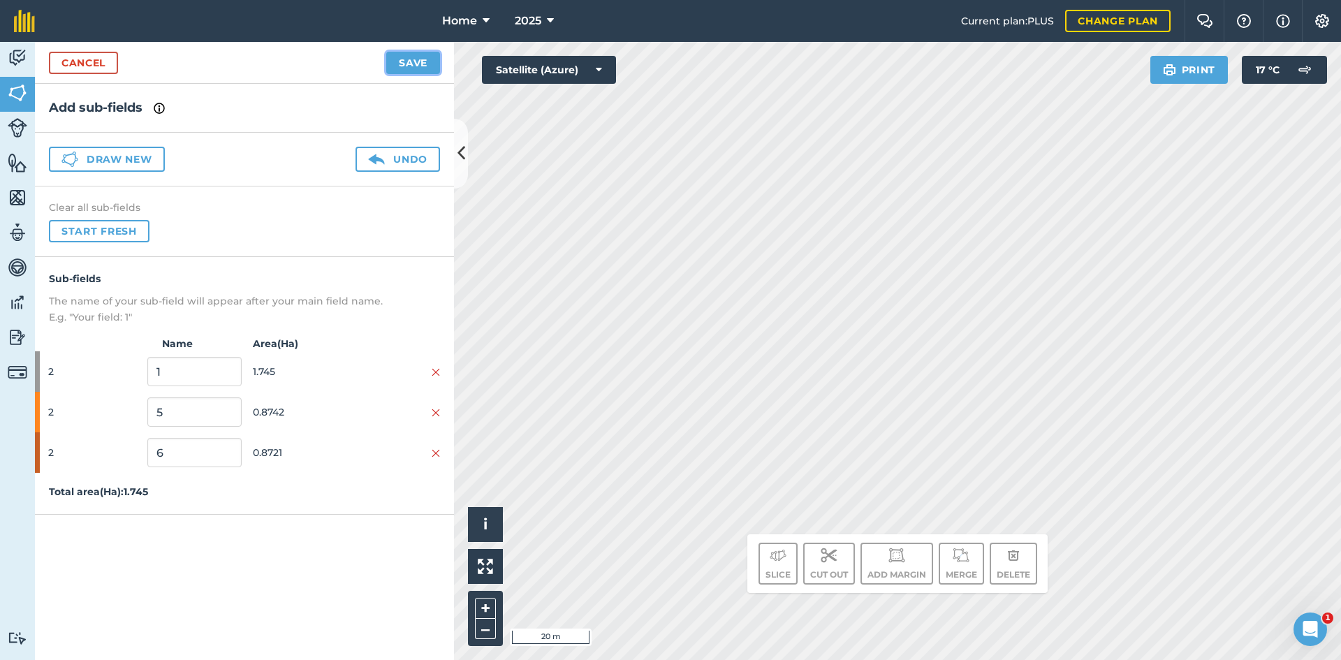
click at [397, 59] on button "Save" at bounding box center [413, 63] width 54 height 22
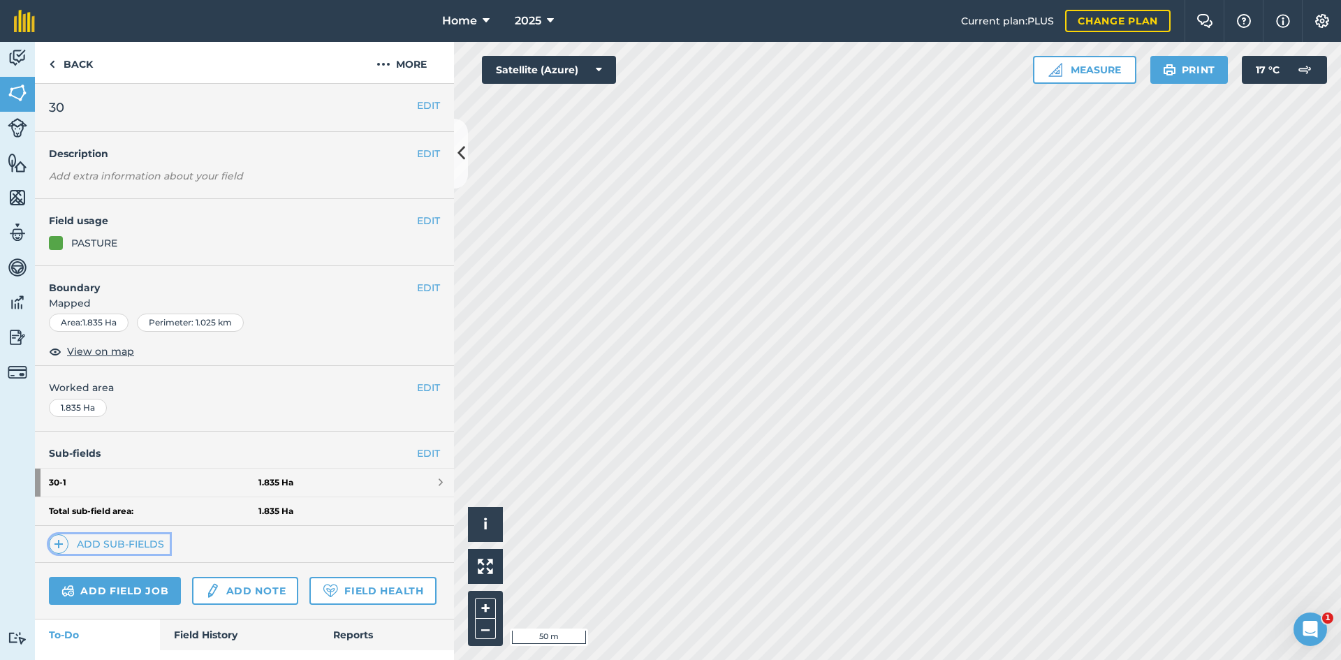
click at [132, 546] on link "Add sub-fields" at bounding box center [109, 544] width 121 height 20
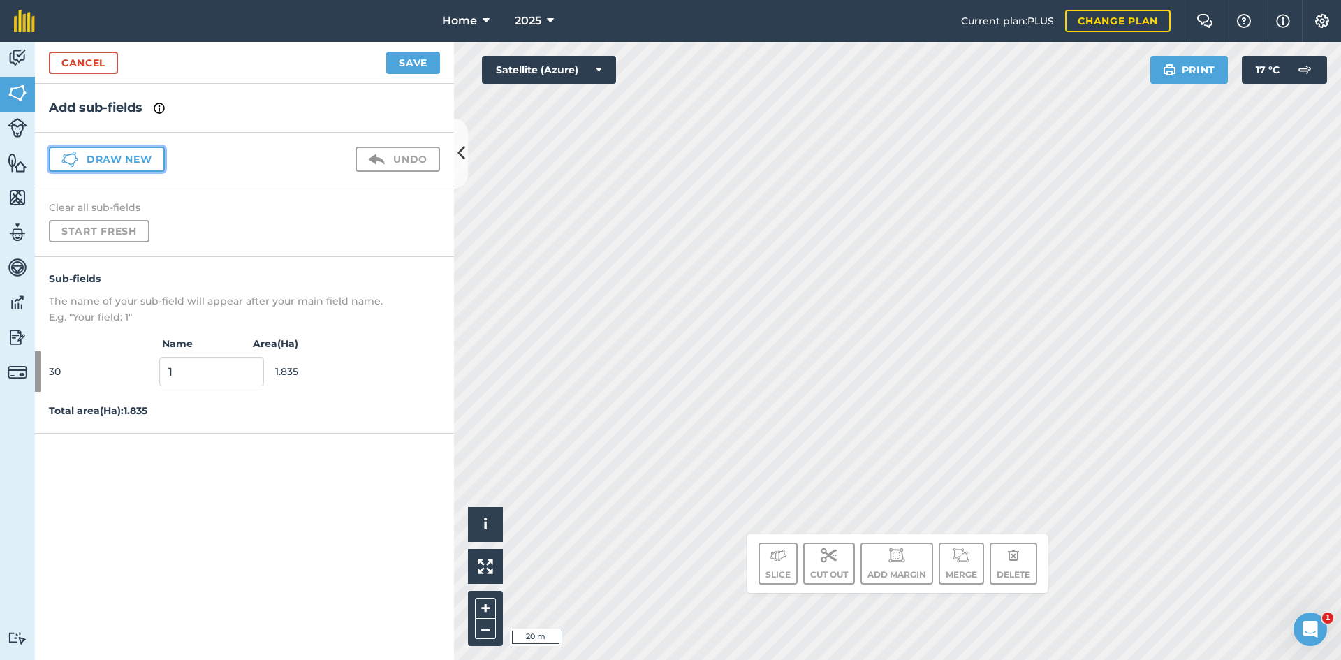
click at [119, 161] on button "Draw new" at bounding box center [107, 159] width 116 height 25
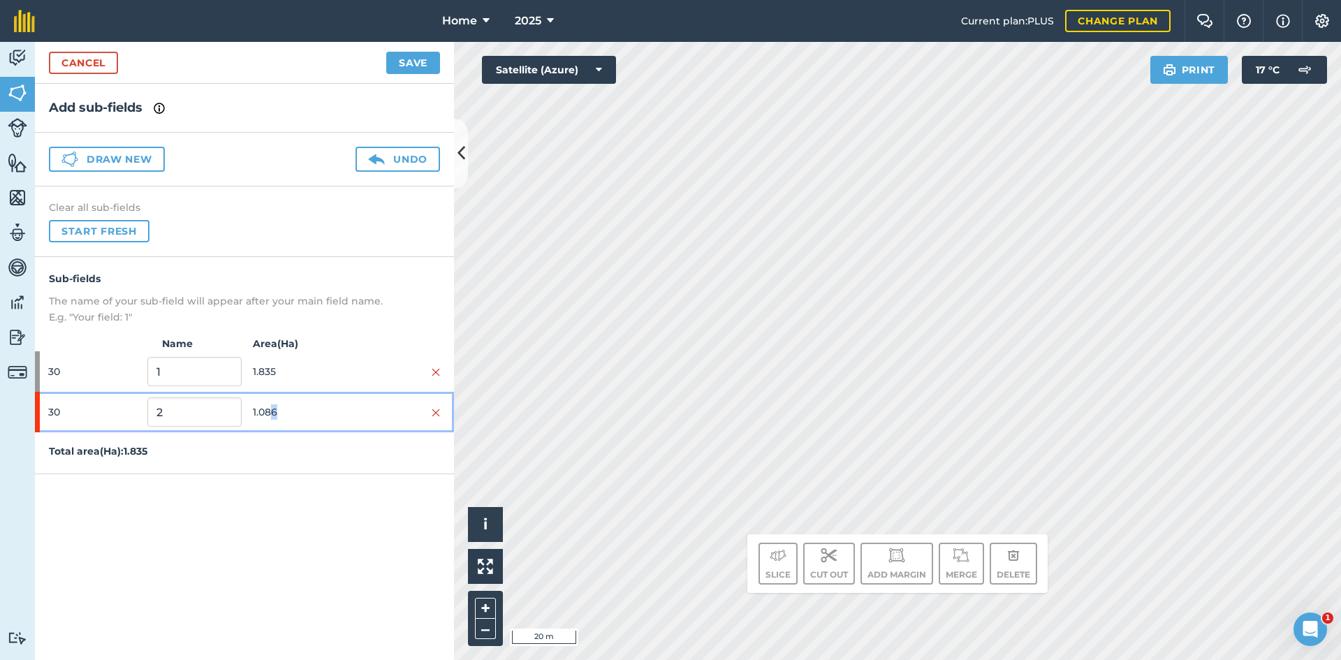
click at [274, 415] on span "1.086" at bounding box center [300, 412] width 94 height 27
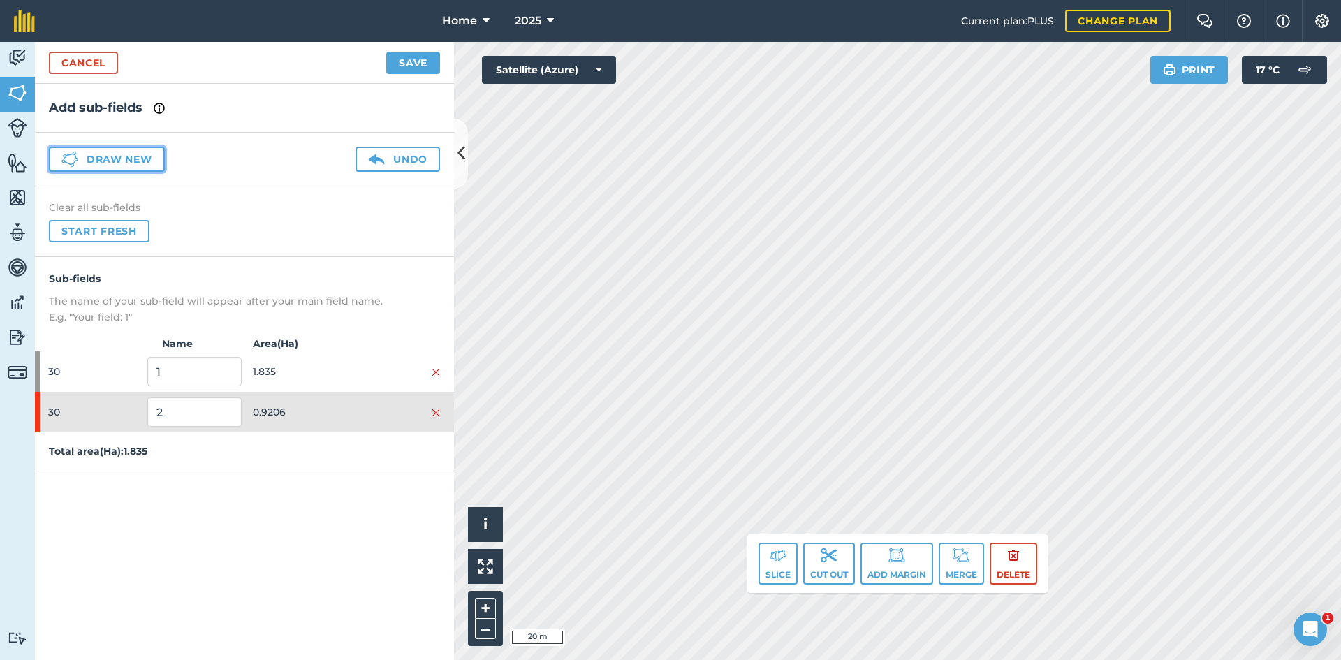
click at [115, 157] on button "Draw new" at bounding box center [107, 159] width 116 height 25
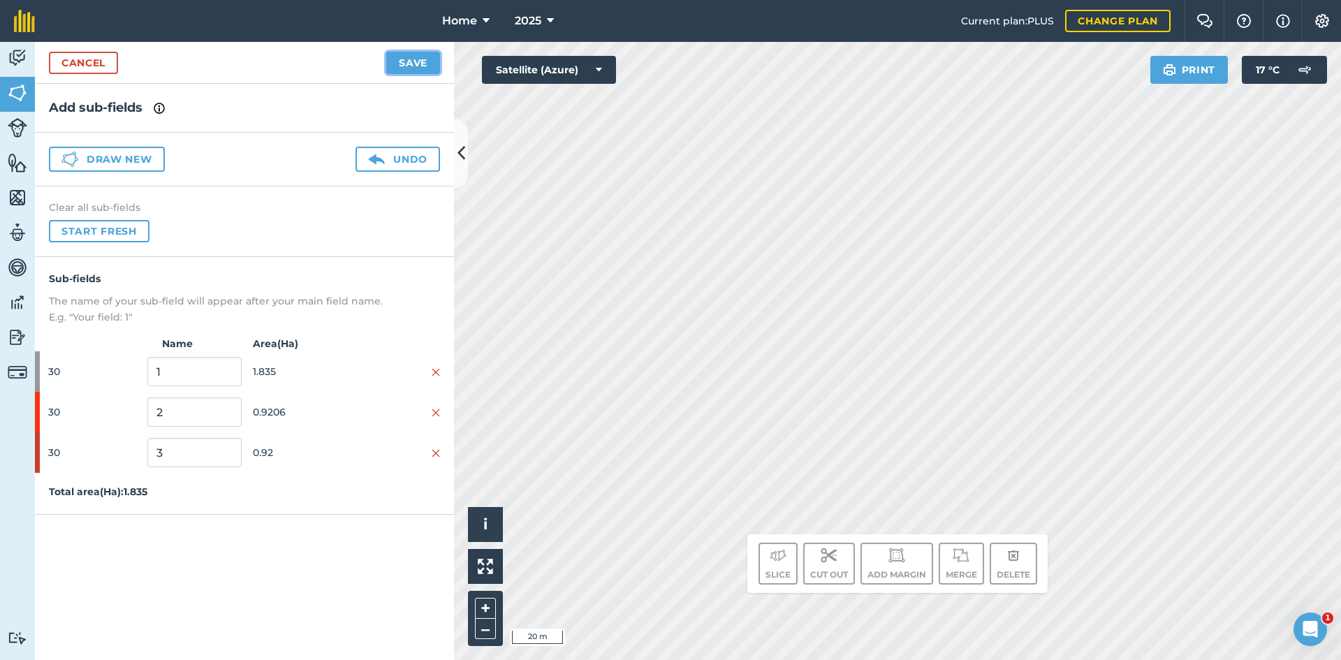
click at [418, 59] on button "Save" at bounding box center [413, 63] width 54 height 22
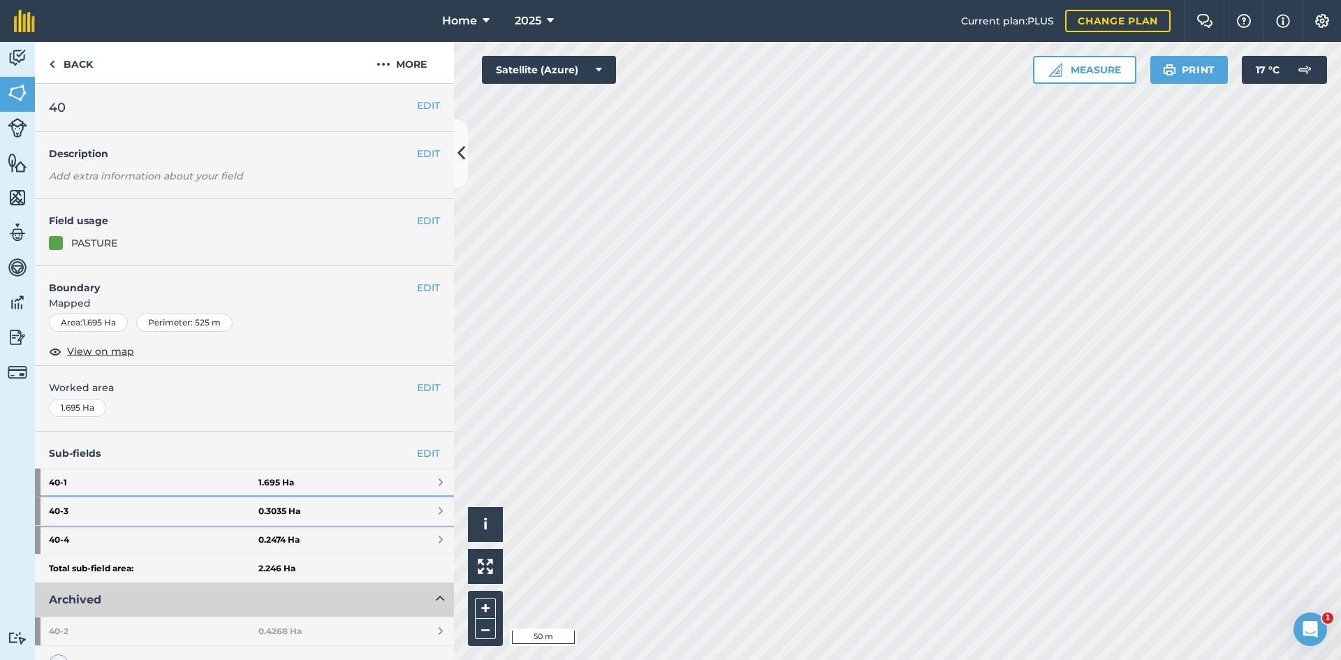
click at [382, 508] on link "40 - 3 0.3035 Ha" at bounding box center [244, 511] width 419 height 28
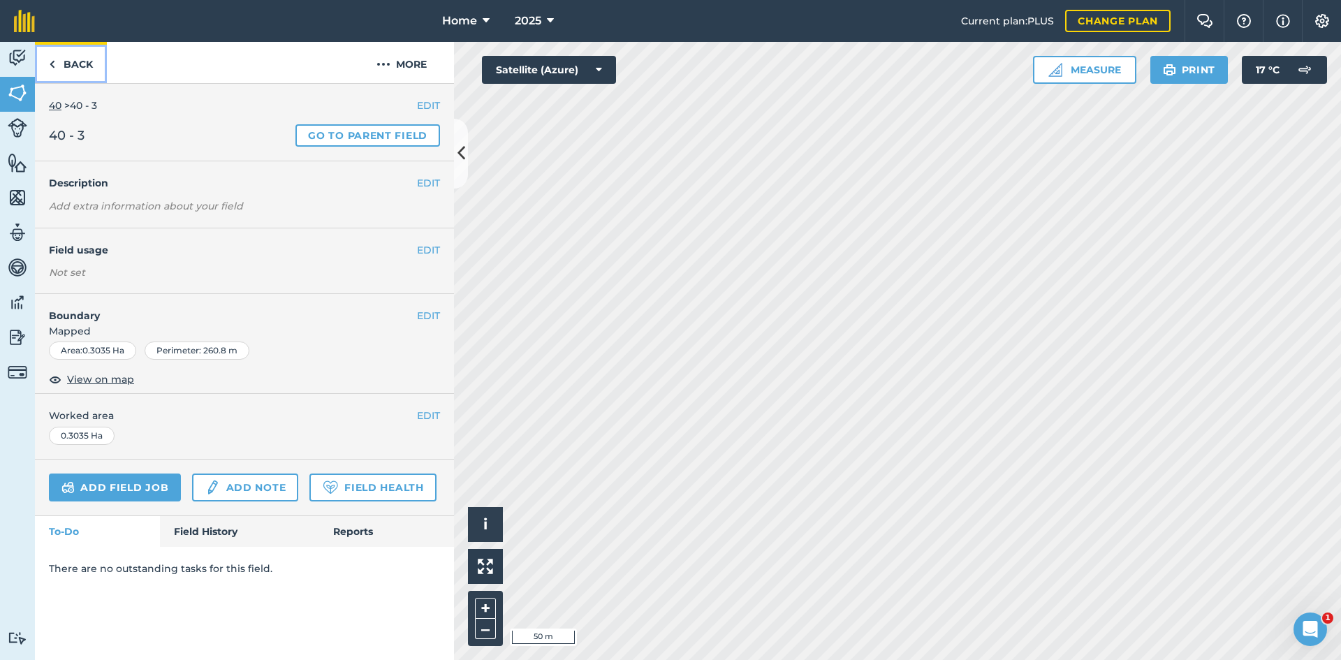
drag, startPoint x: 72, startPoint y: 69, endPoint x: 91, endPoint y: 268, distance: 200.0
click at [72, 69] on link "Back" at bounding box center [71, 62] width 72 height 41
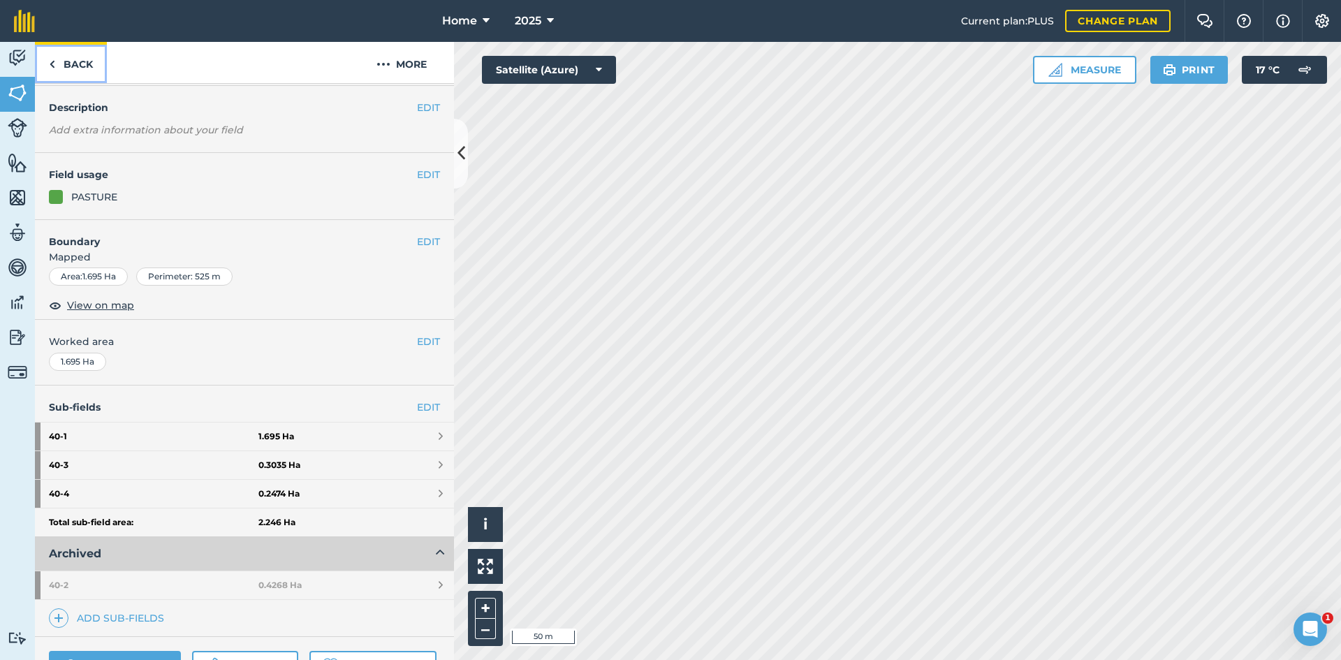
scroll to position [70, 0]
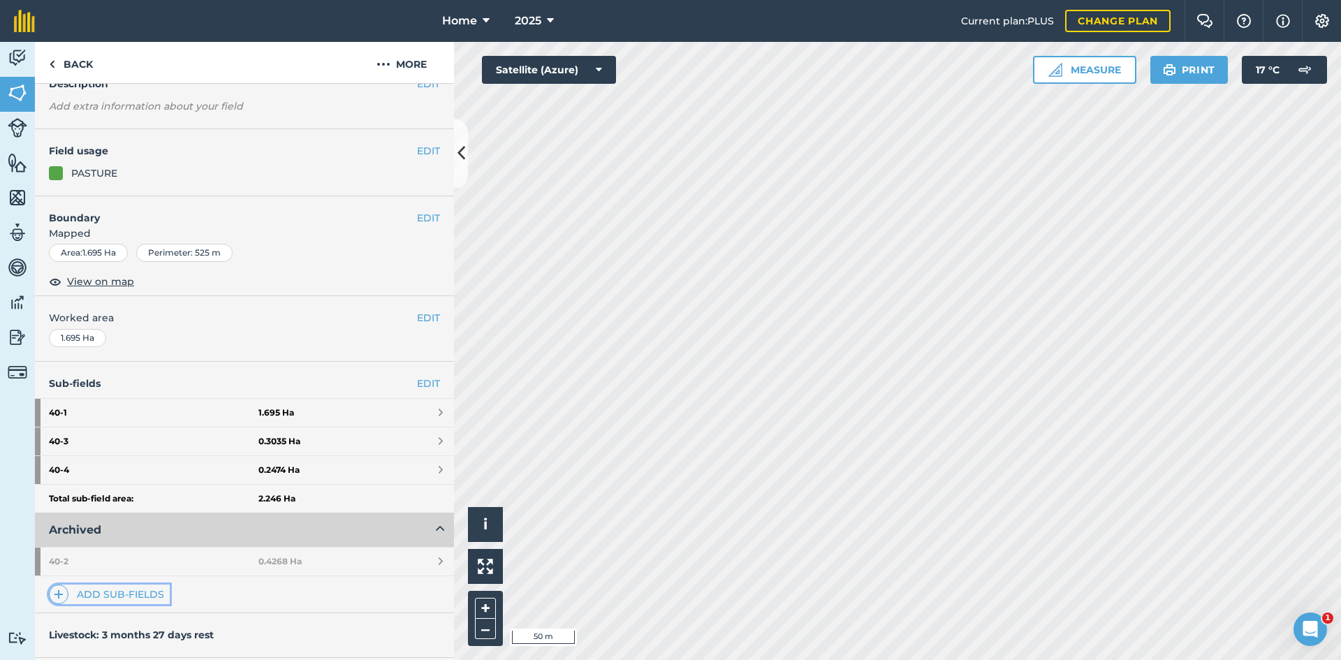
click at [119, 599] on link "Add sub-fields" at bounding box center [109, 594] width 121 height 20
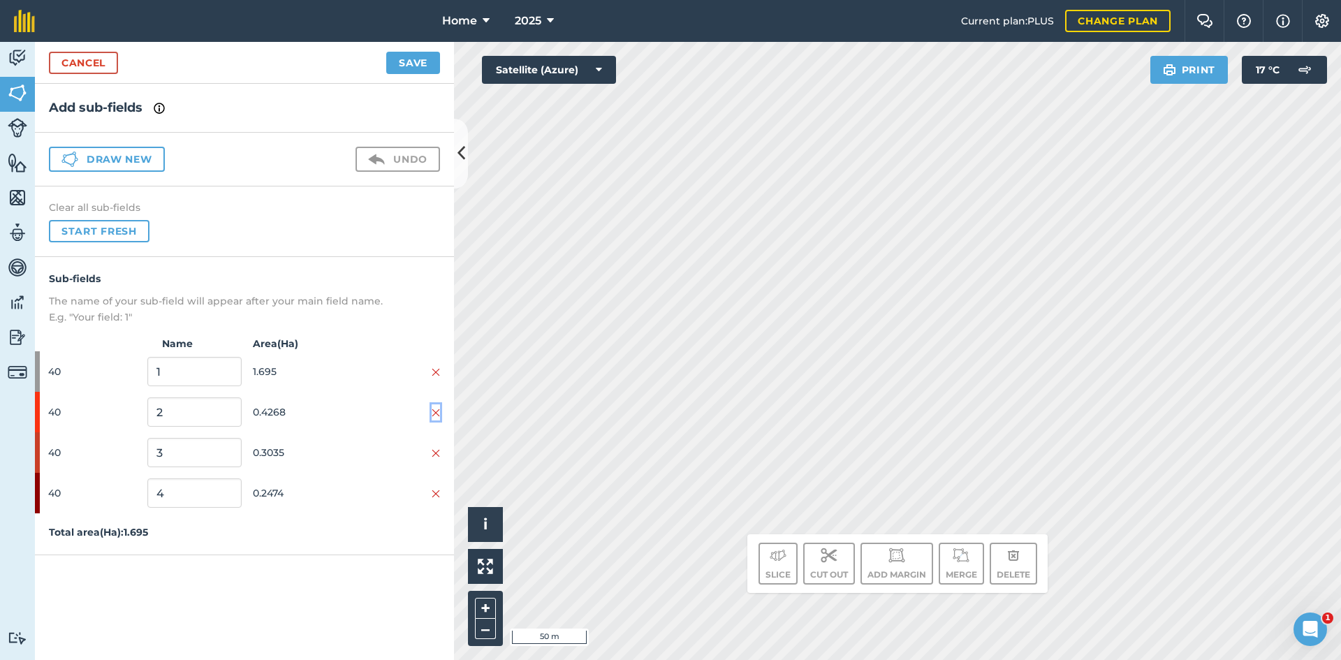
click at [434, 411] on img at bounding box center [436, 412] width 8 height 11
click at [435, 448] on img at bounding box center [436, 453] width 8 height 11
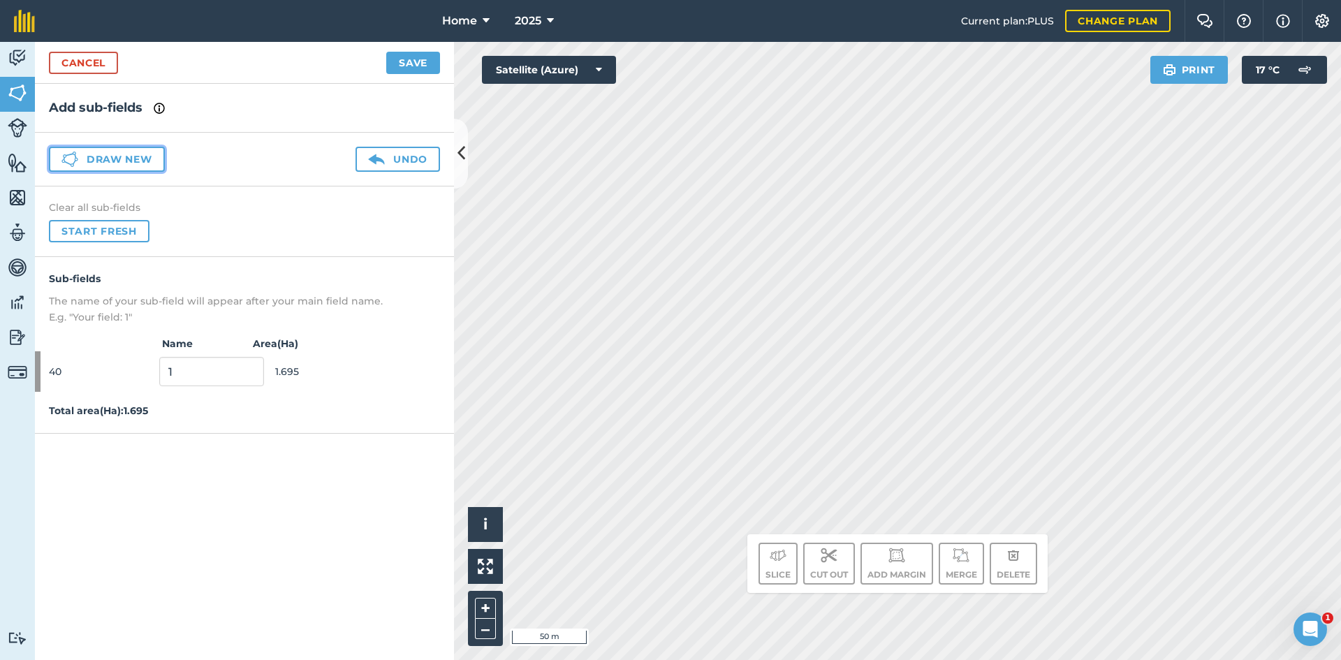
click at [129, 165] on button "Draw new" at bounding box center [107, 159] width 116 height 25
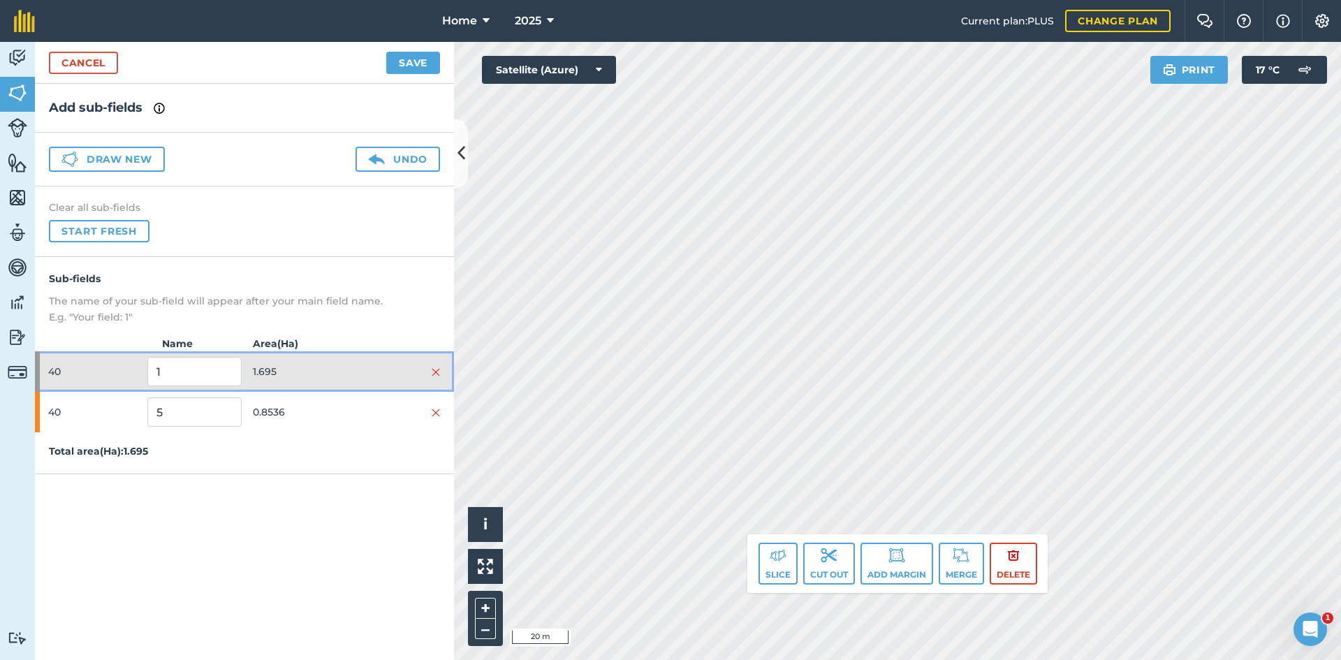
click at [339, 380] on span "1.695" at bounding box center [300, 371] width 94 height 27
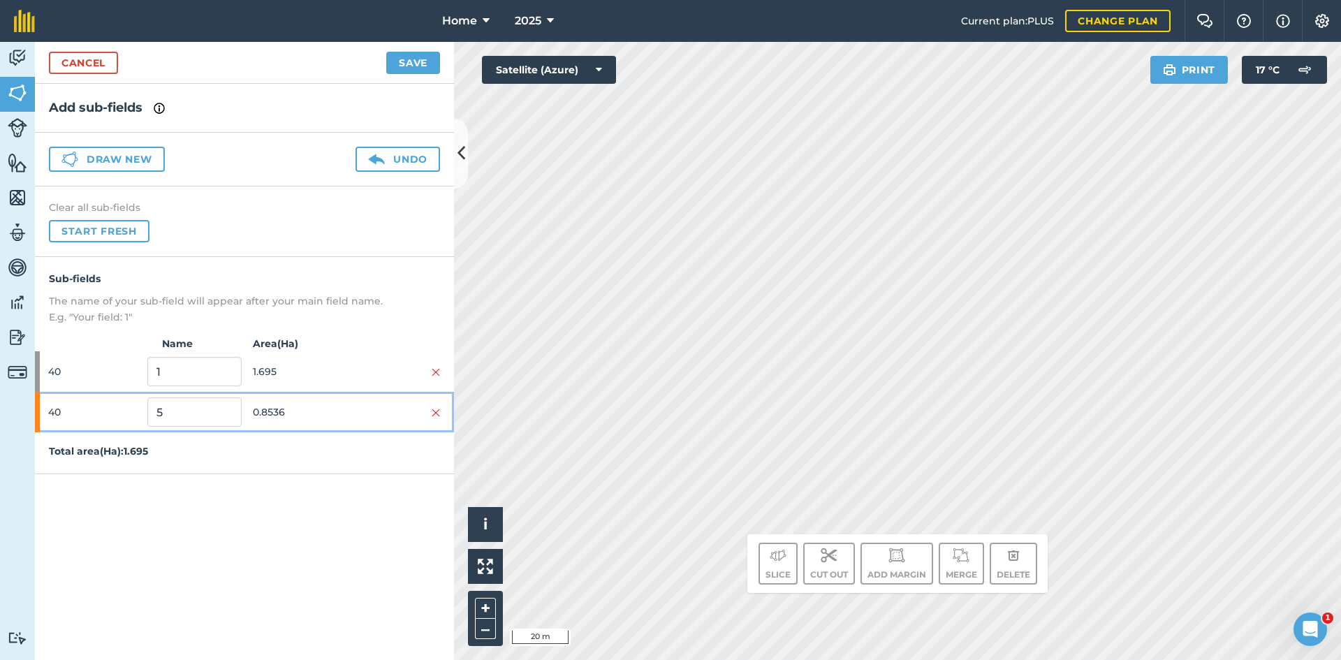
click at [346, 410] on div at bounding box center [393, 411] width 94 height 15
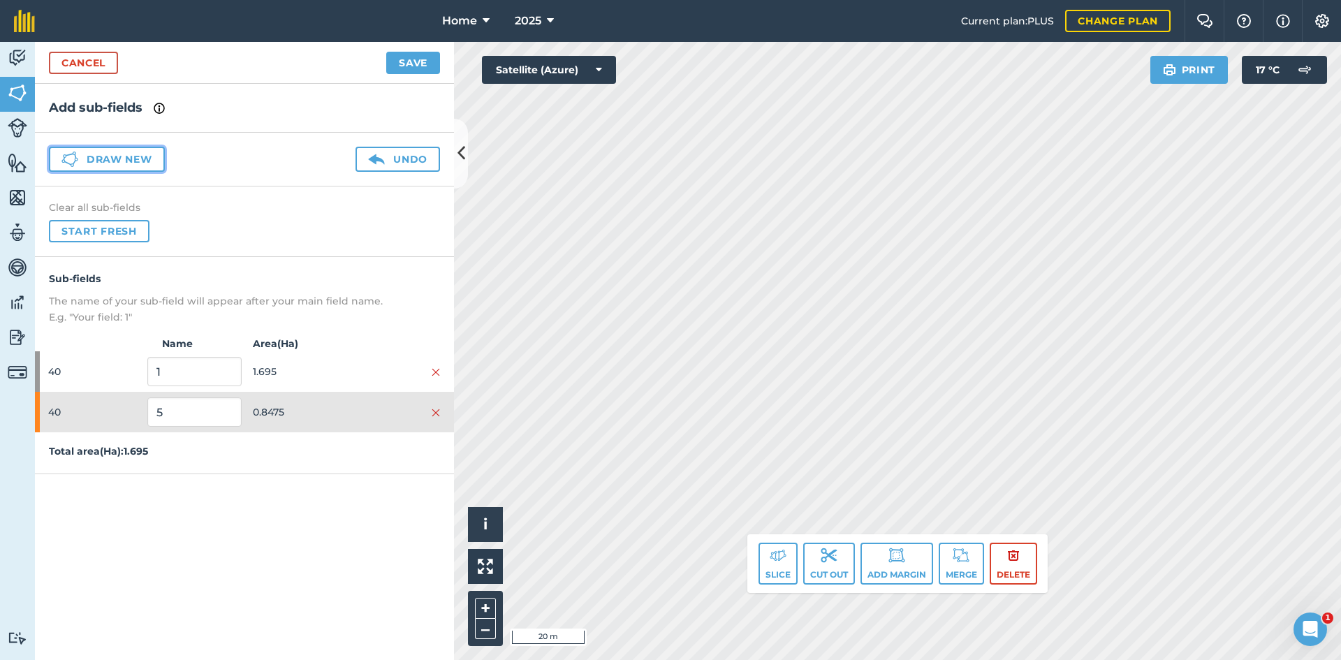
click at [145, 158] on button "Draw new" at bounding box center [107, 159] width 116 height 25
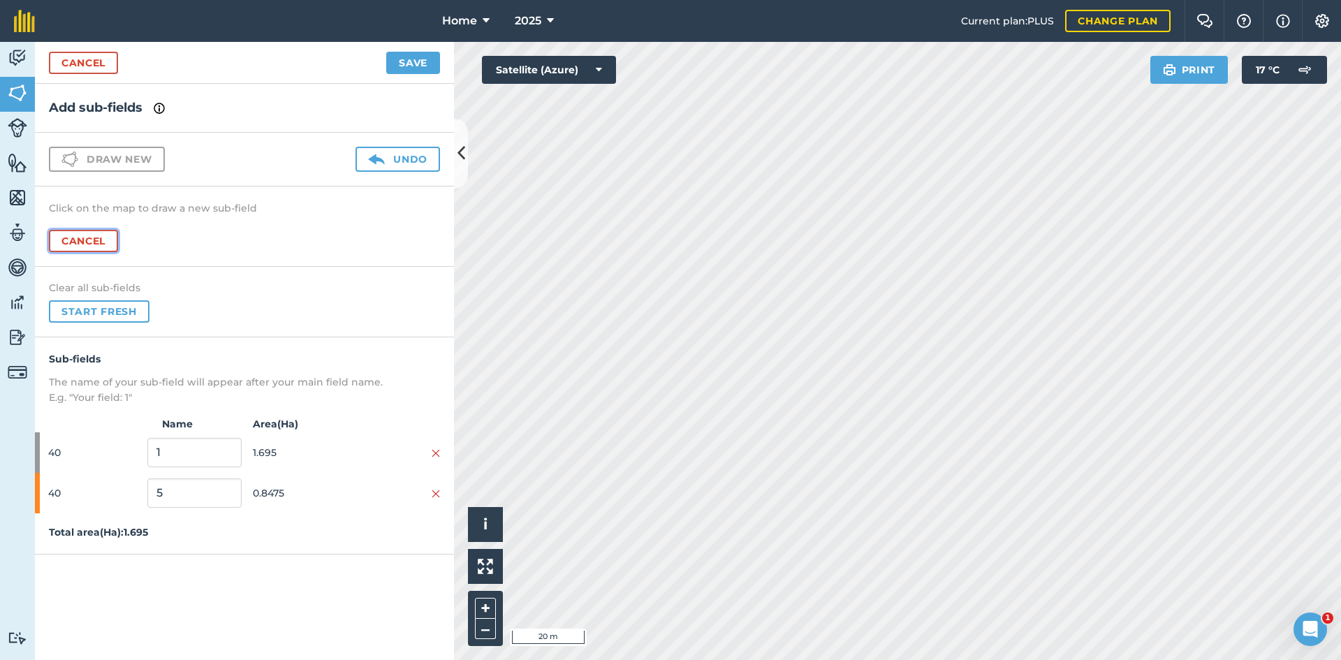
click at [87, 245] on button "Cancel" at bounding box center [83, 241] width 69 height 22
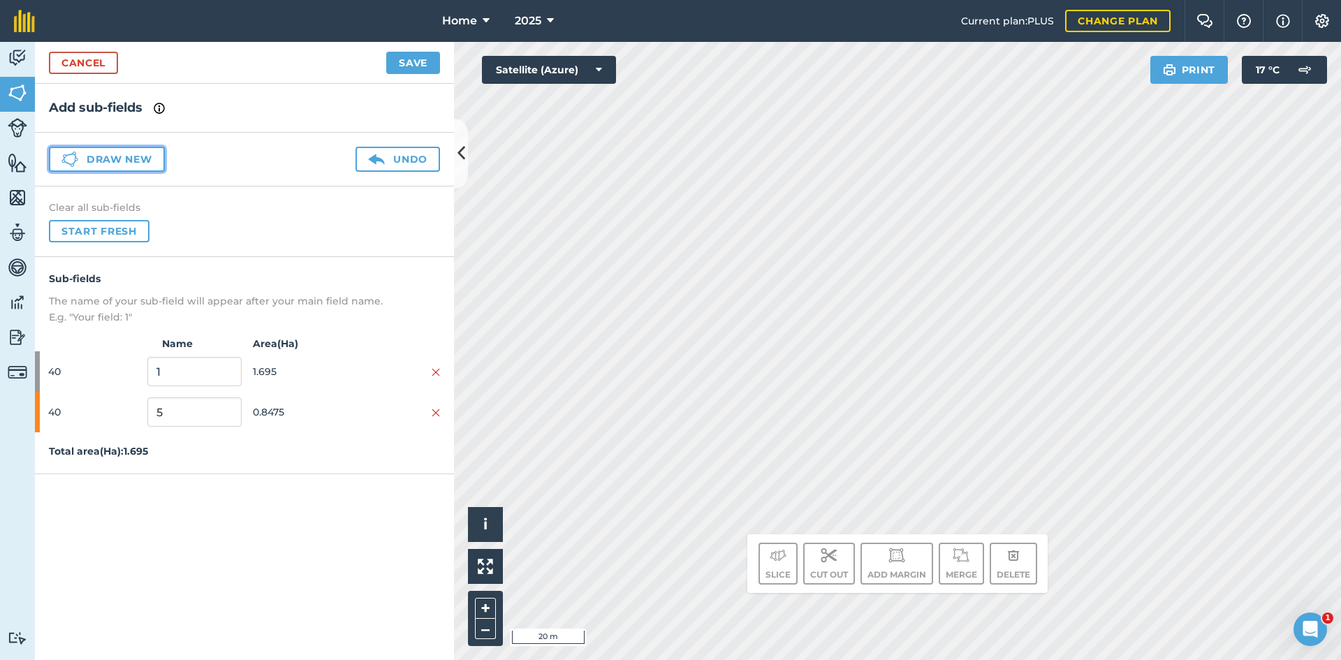
click at [116, 169] on button "Draw new" at bounding box center [107, 159] width 116 height 25
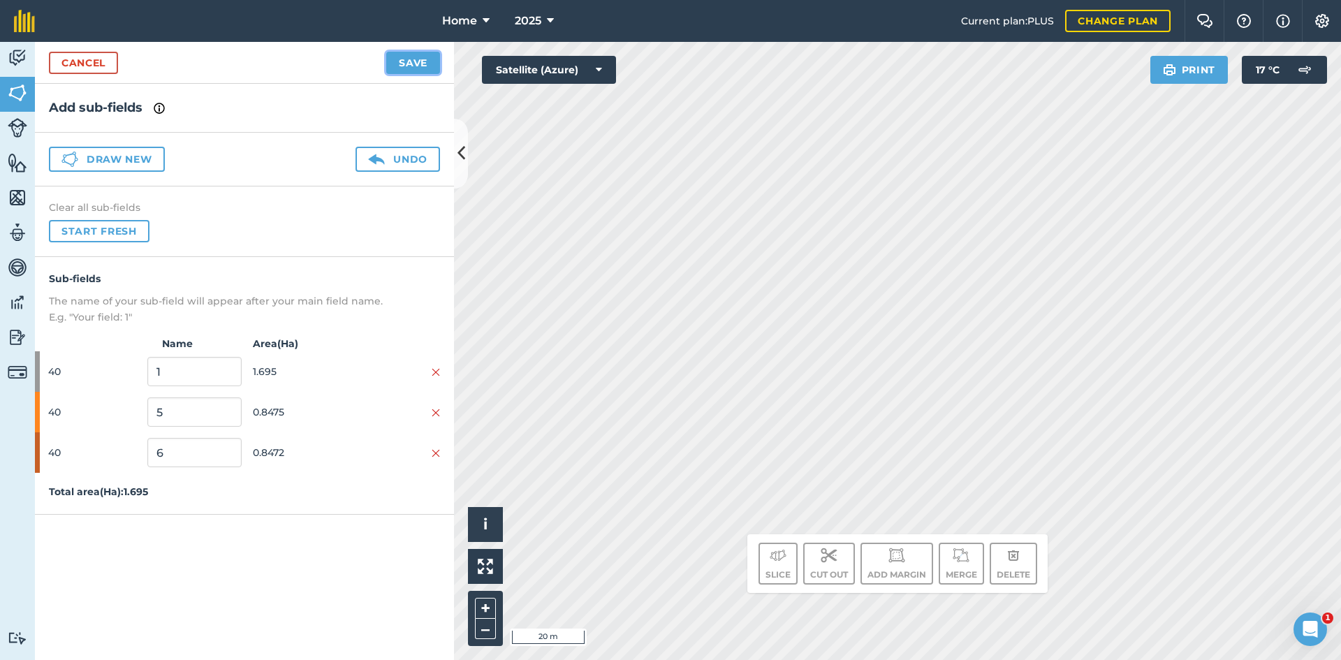
click at [419, 59] on button "Save" at bounding box center [413, 63] width 54 height 22
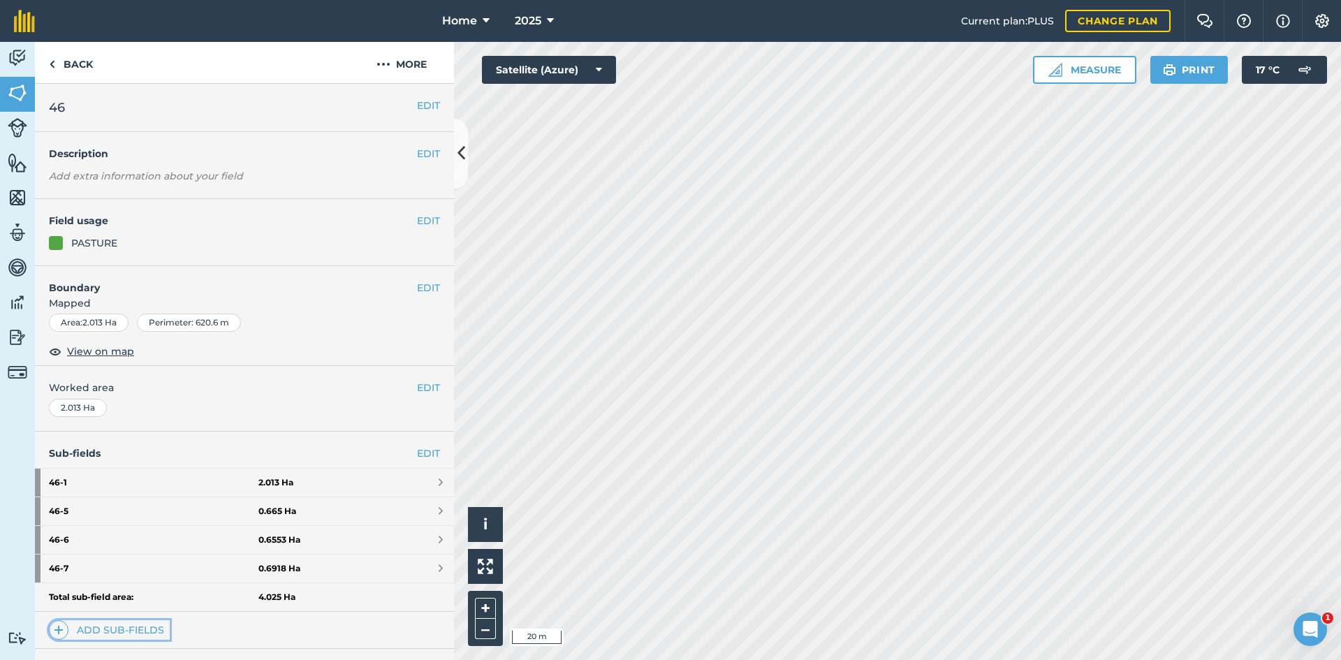
click at [158, 621] on link "Add sub-fields" at bounding box center [109, 630] width 121 height 20
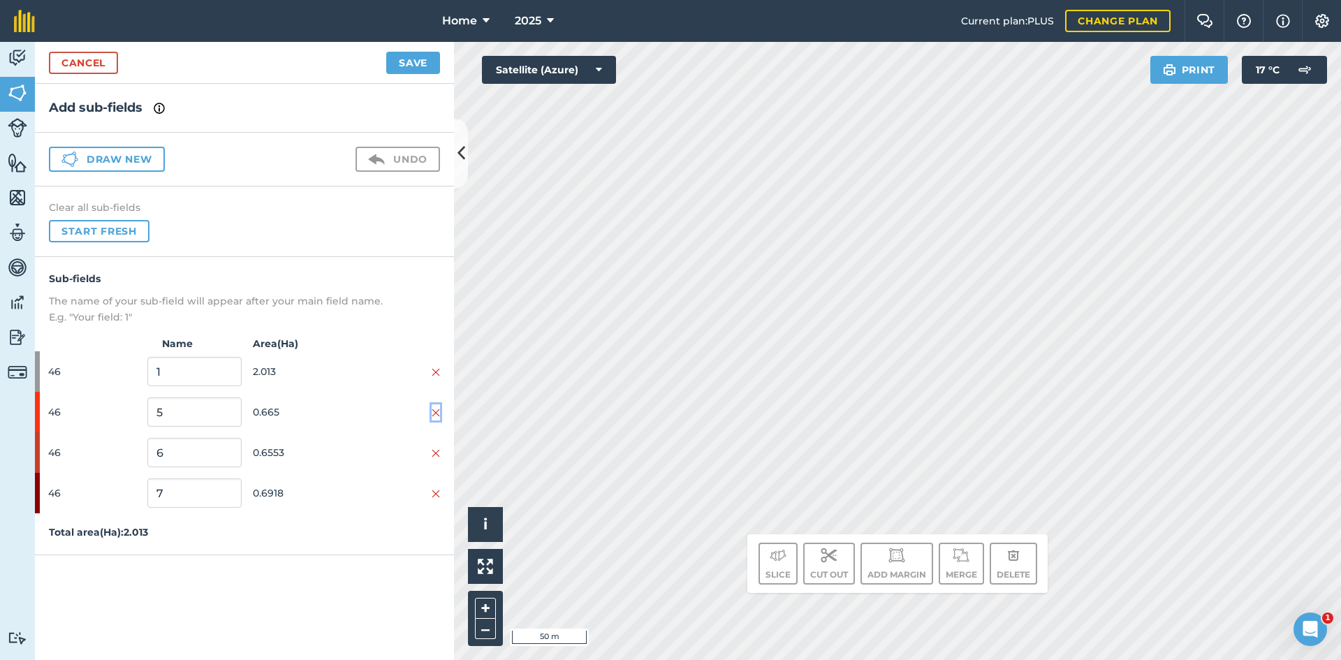
click at [437, 407] on img at bounding box center [436, 412] width 8 height 11
click at [437, 448] on img at bounding box center [436, 453] width 8 height 11
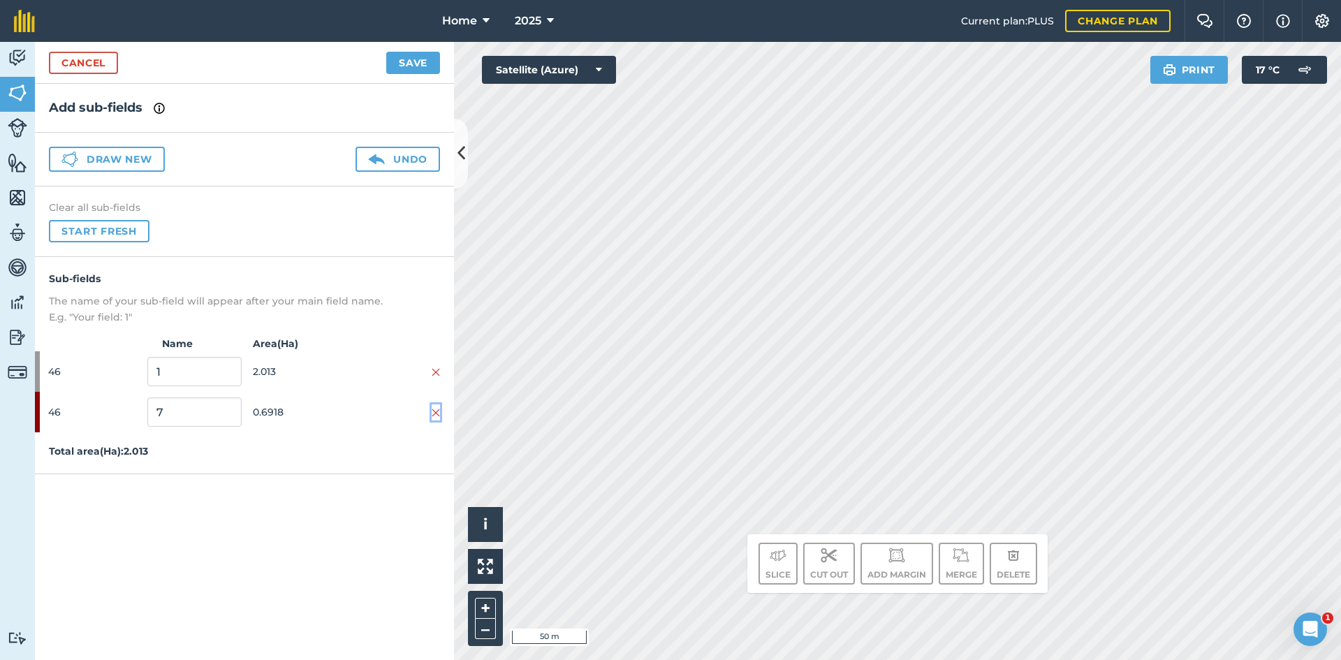
click at [437, 407] on img at bounding box center [436, 412] width 8 height 11
click at [158, 162] on button "Draw new" at bounding box center [107, 159] width 116 height 25
click at [140, 165] on button "Draw new" at bounding box center [107, 159] width 116 height 25
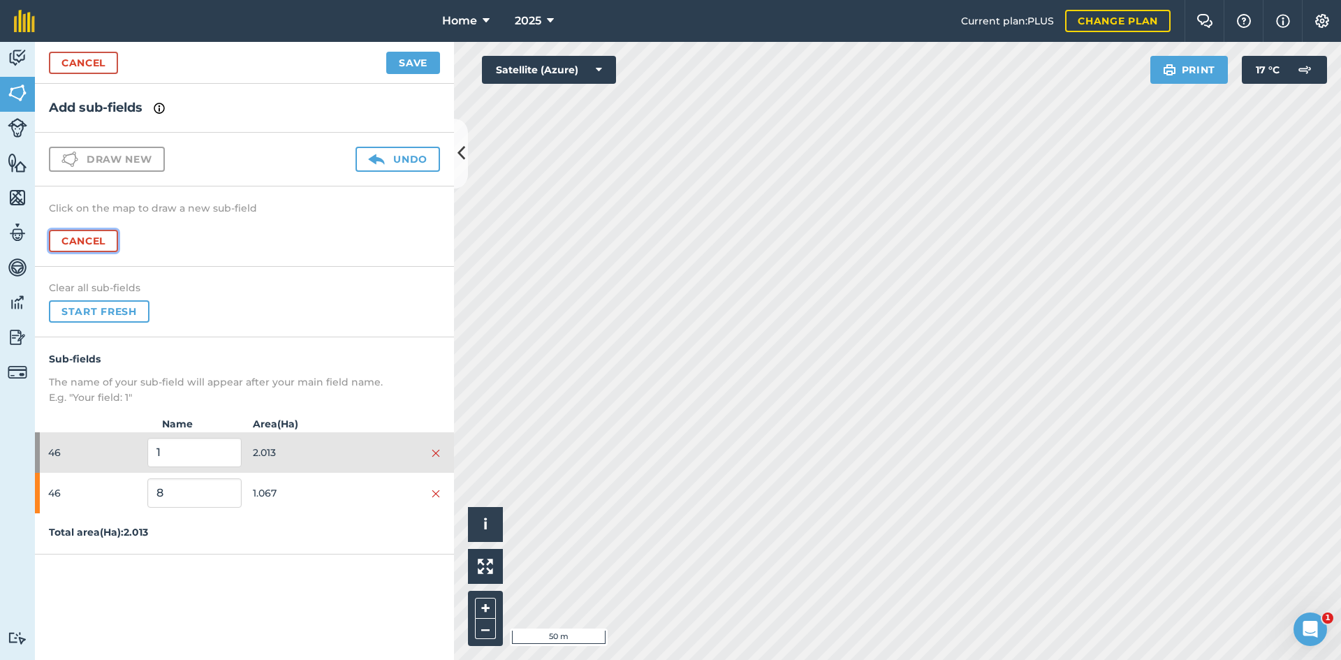
click at [96, 239] on button "Cancel" at bounding box center [83, 241] width 69 height 22
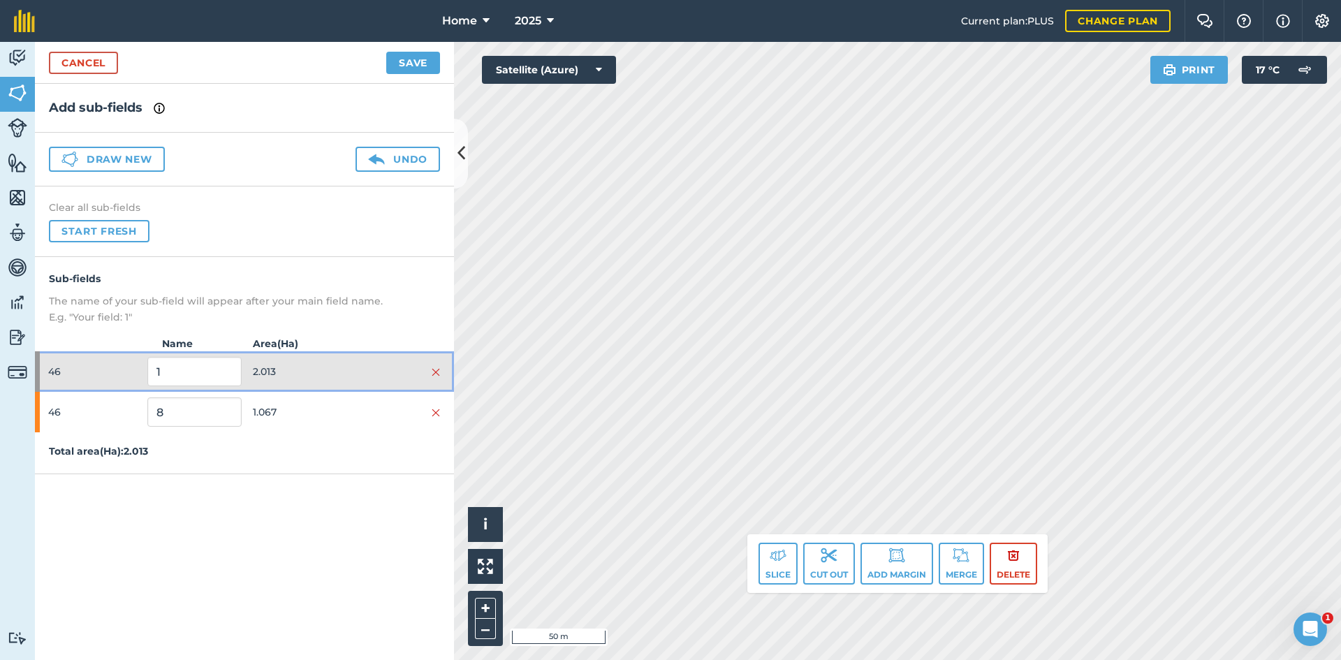
click at [332, 374] on span "2.013" at bounding box center [300, 371] width 94 height 27
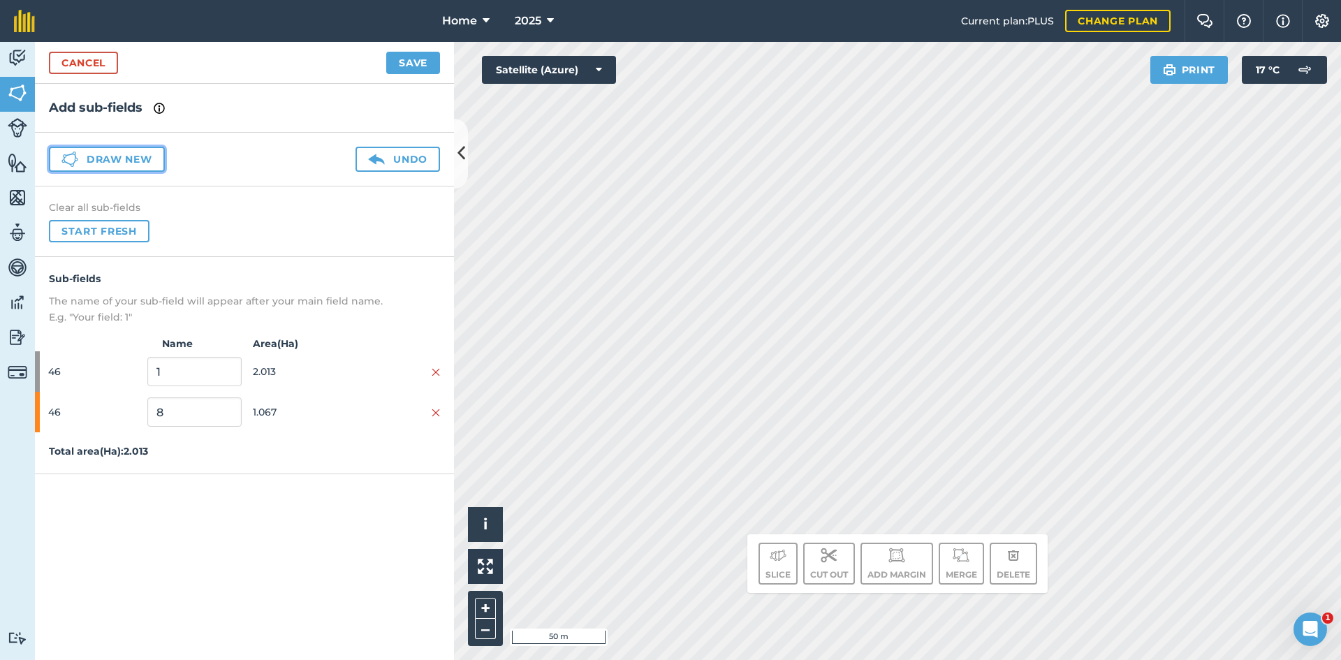
click at [120, 153] on button "Draw new" at bounding box center [107, 159] width 116 height 25
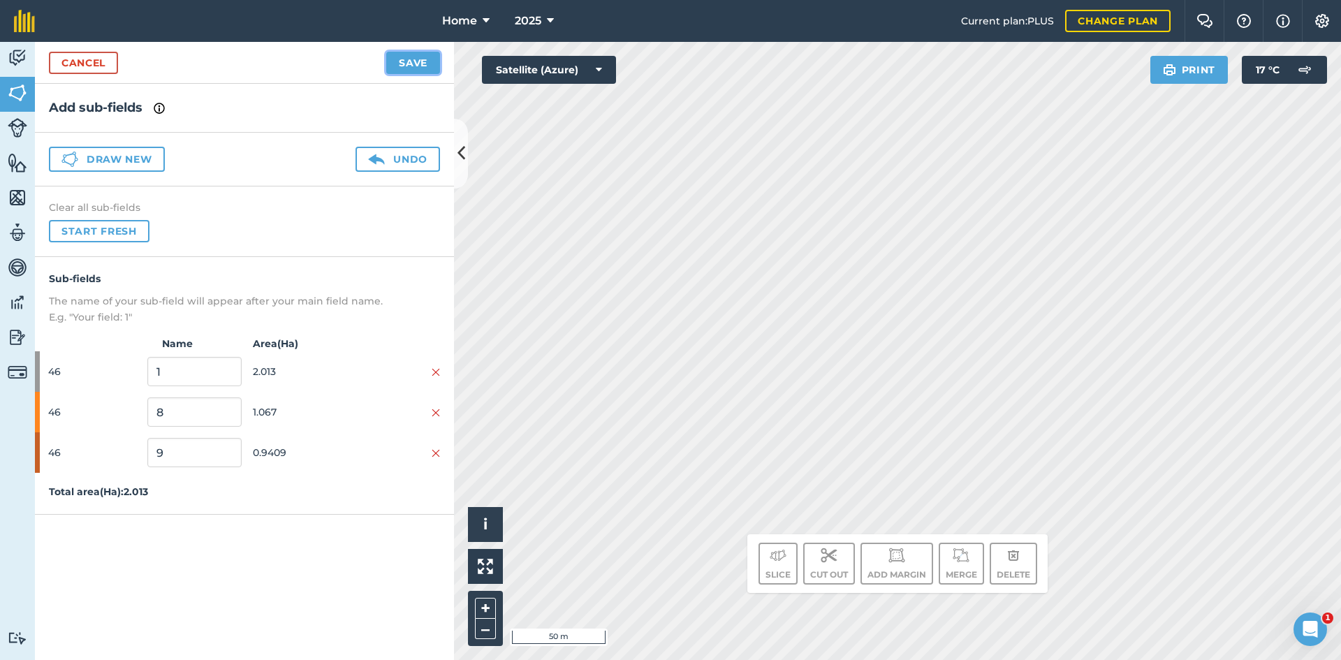
click at [421, 61] on button "Save" at bounding box center [413, 63] width 54 height 22
